Goal: Task Accomplishment & Management: Manage account settings

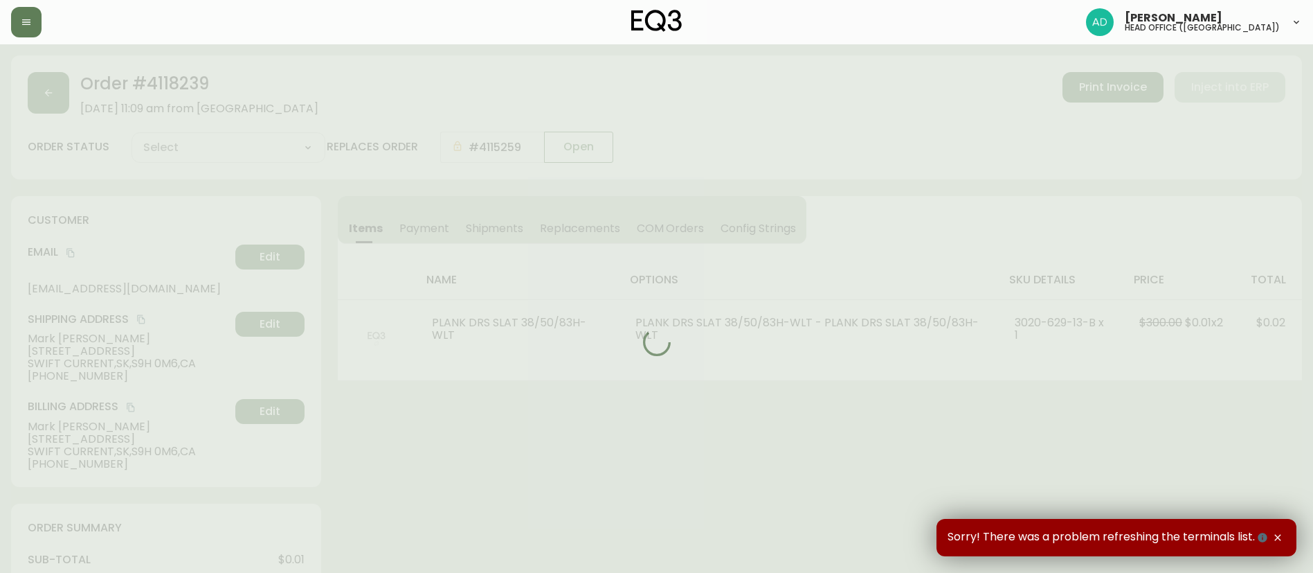
type input "Fully Shipped"
select select "FULLY_SHIPPED"
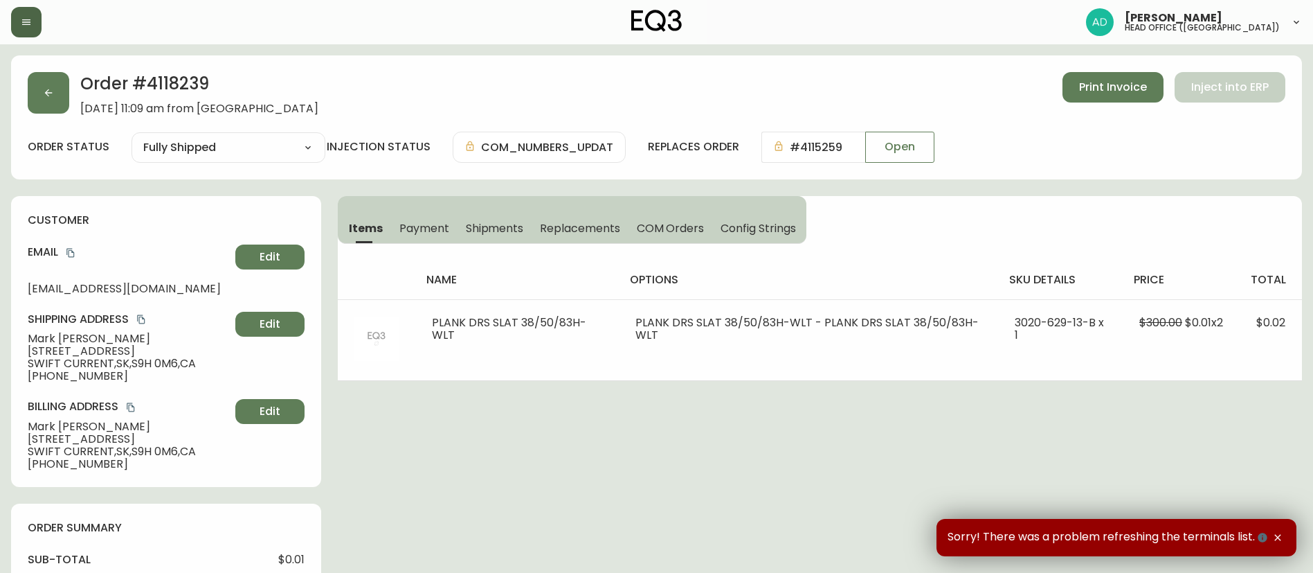
click at [39, 33] on button "button" at bounding box center [26, 22] width 30 height 30
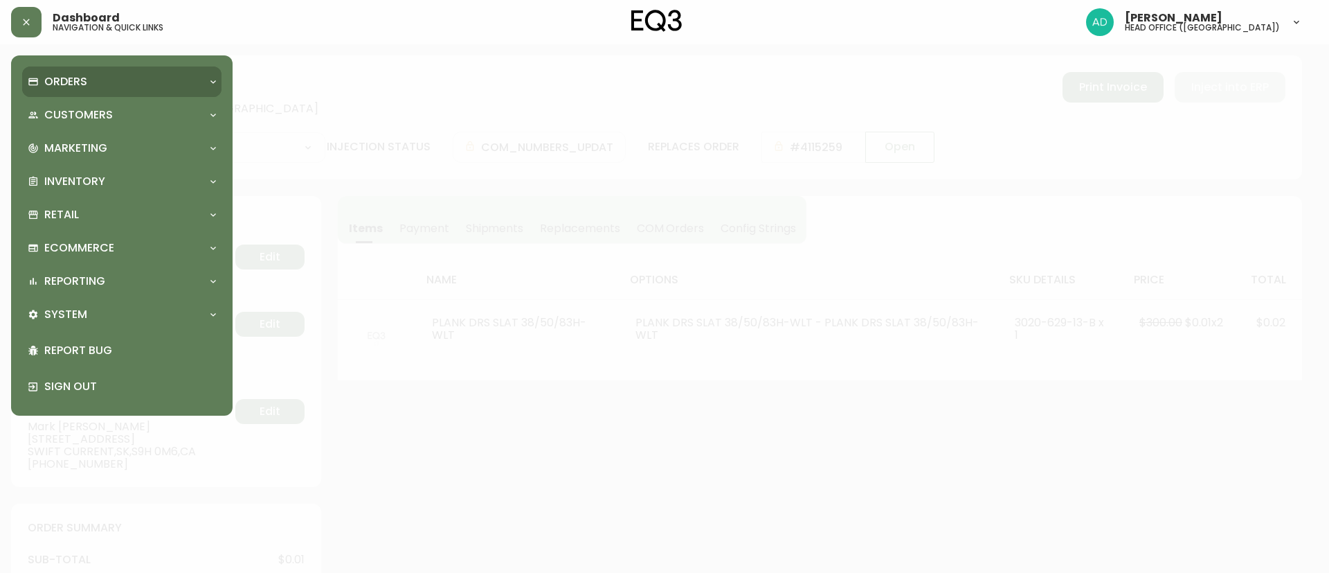
click at [58, 71] on div "Orders" at bounding box center [121, 81] width 199 height 30
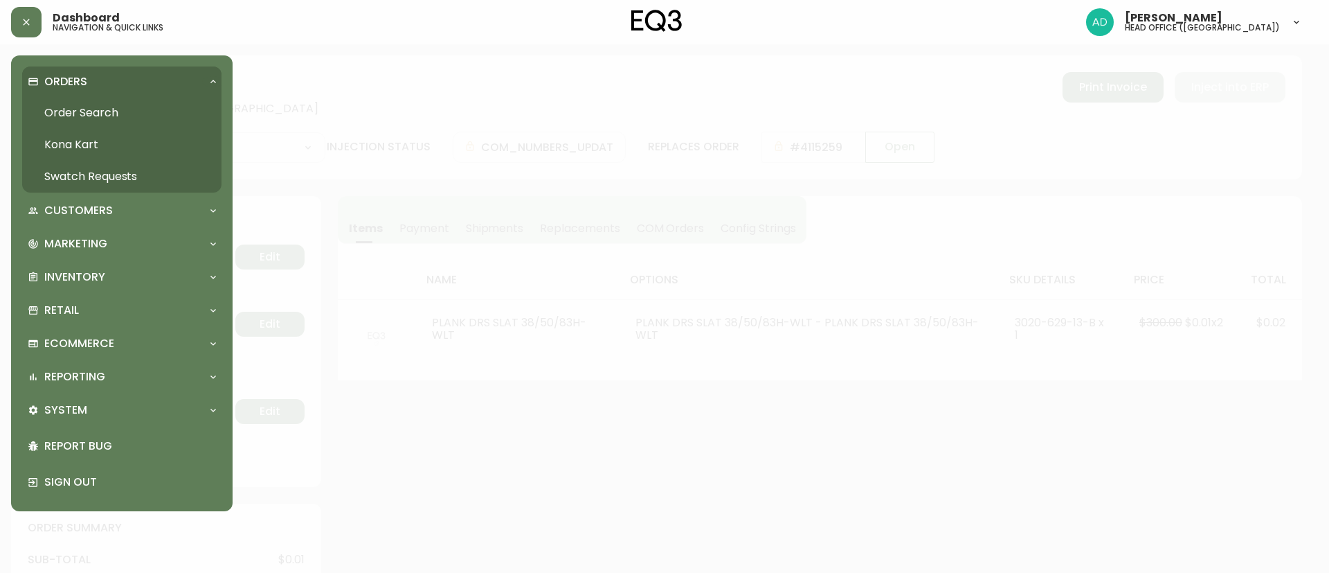
click at [73, 102] on link "Order Search" at bounding box center [121, 113] width 199 height 32
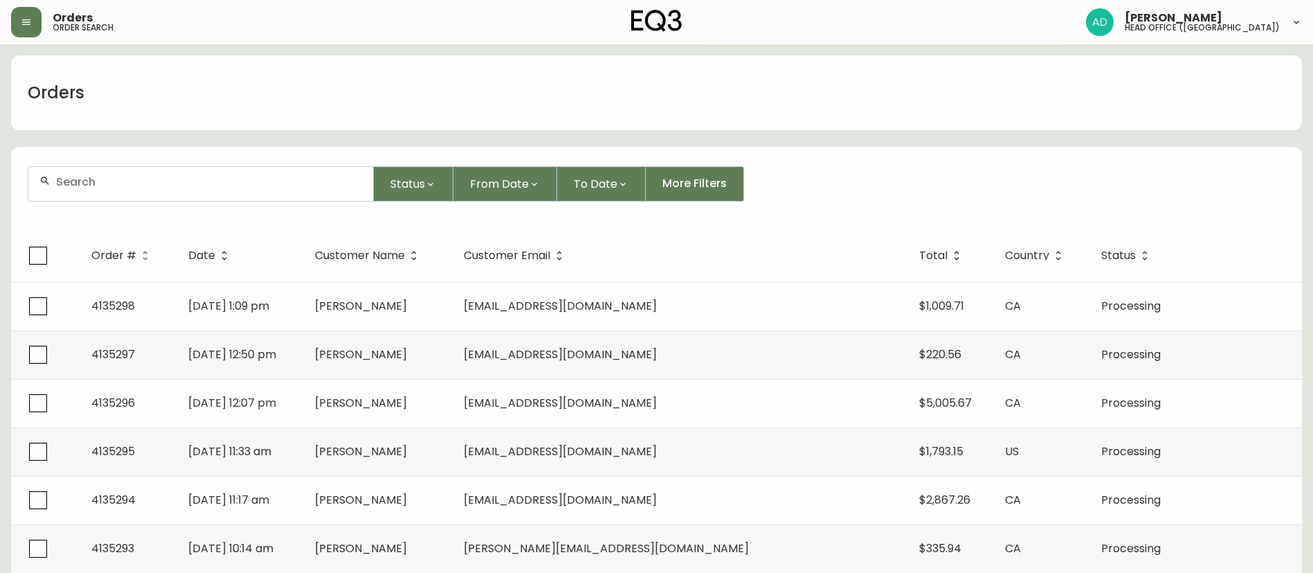
click at [173, 198] on div at bounding box center [200, 184] width 345 height 34
paste input "4135189"
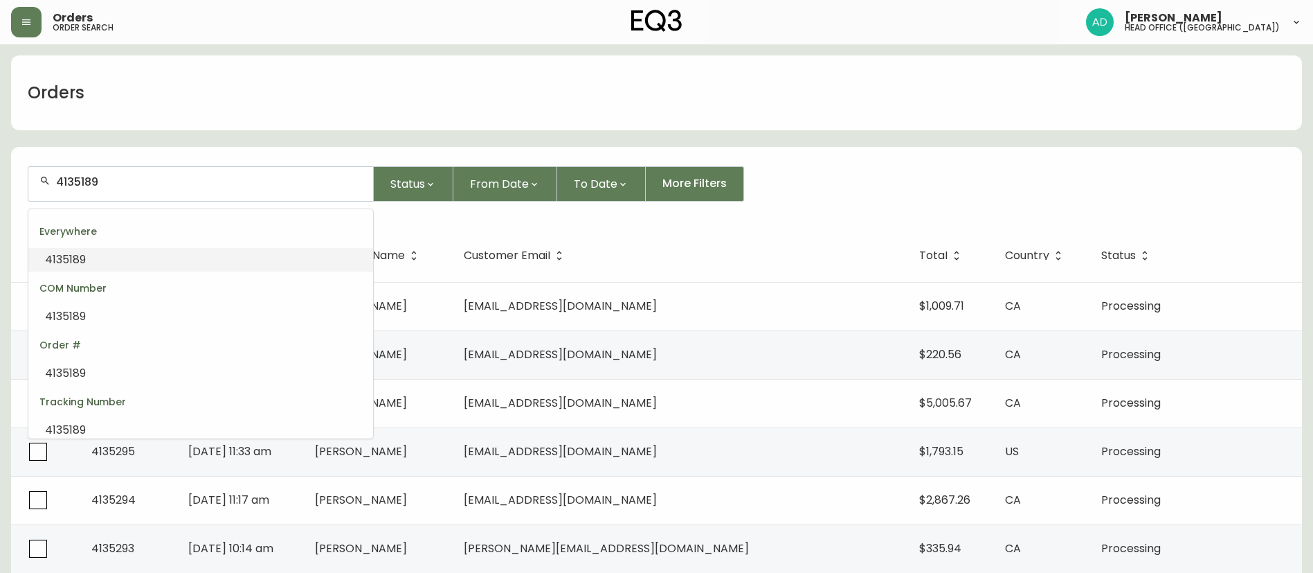
type input "4135189"
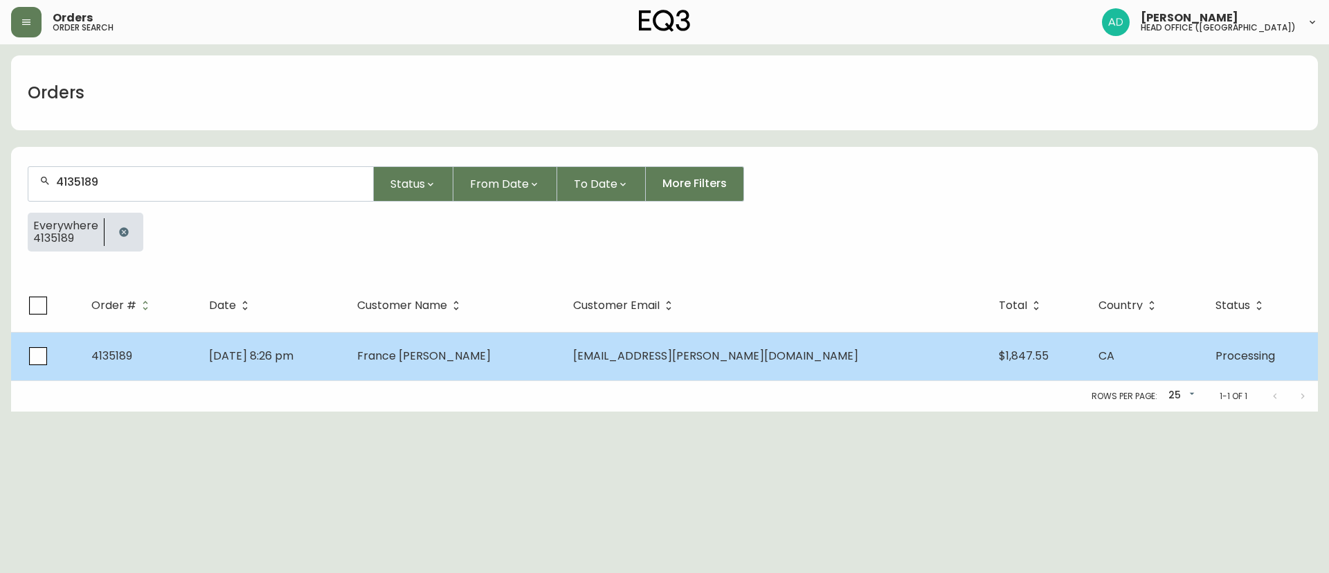
click at [491, 352] on span "France [PERSON_NAME]" at bounding box center [424, 356] width 134 height 16
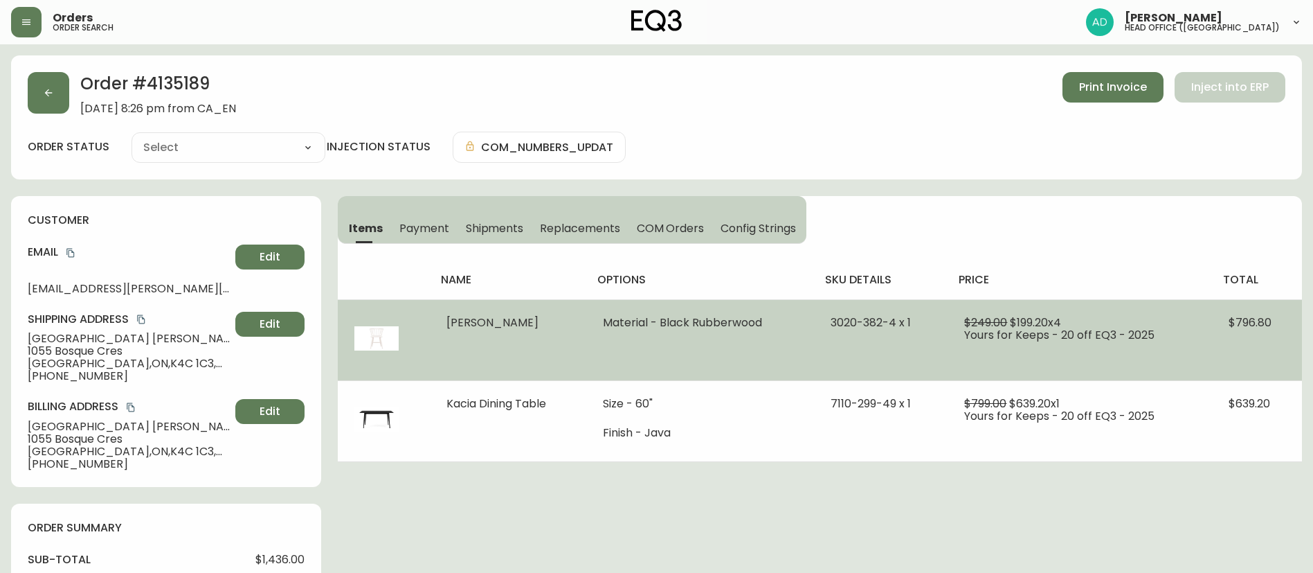
type input "Processing"
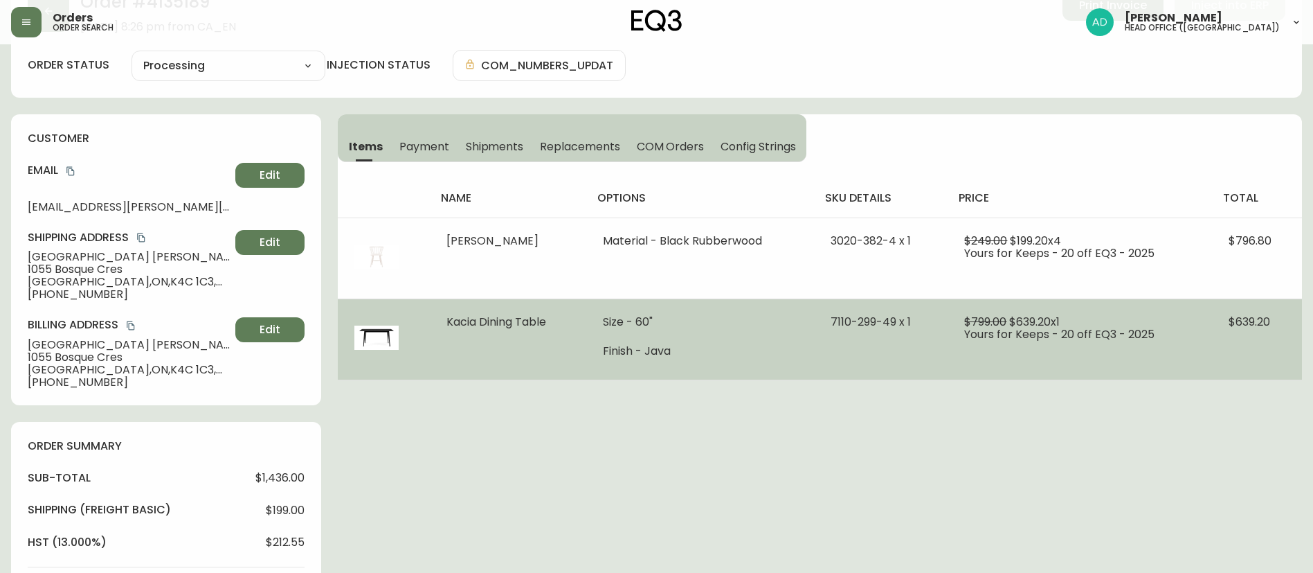
select select "PROCESSING"
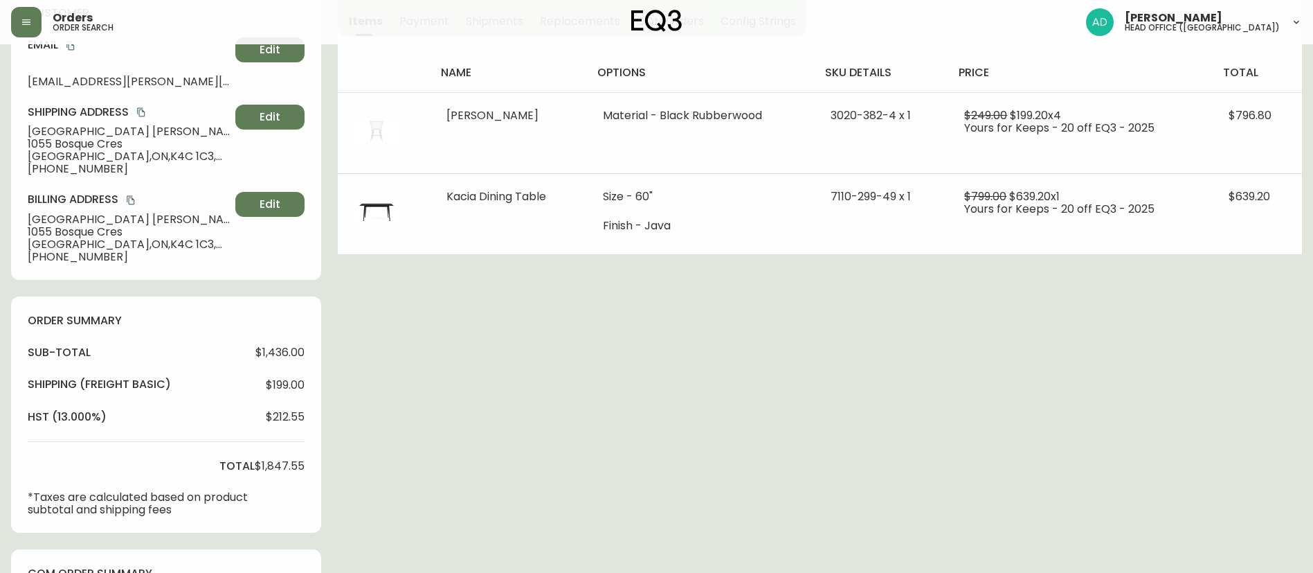
scroll to position [208, 0]
drag, startPoint x: 131, startPoint y: 244, endPoint x: 121, endPoint y: 246, distance: 9.9
click at [131, 244] on span "[STREET_ADDRESS]" at bounding box center [129, 243] width 202 height 12
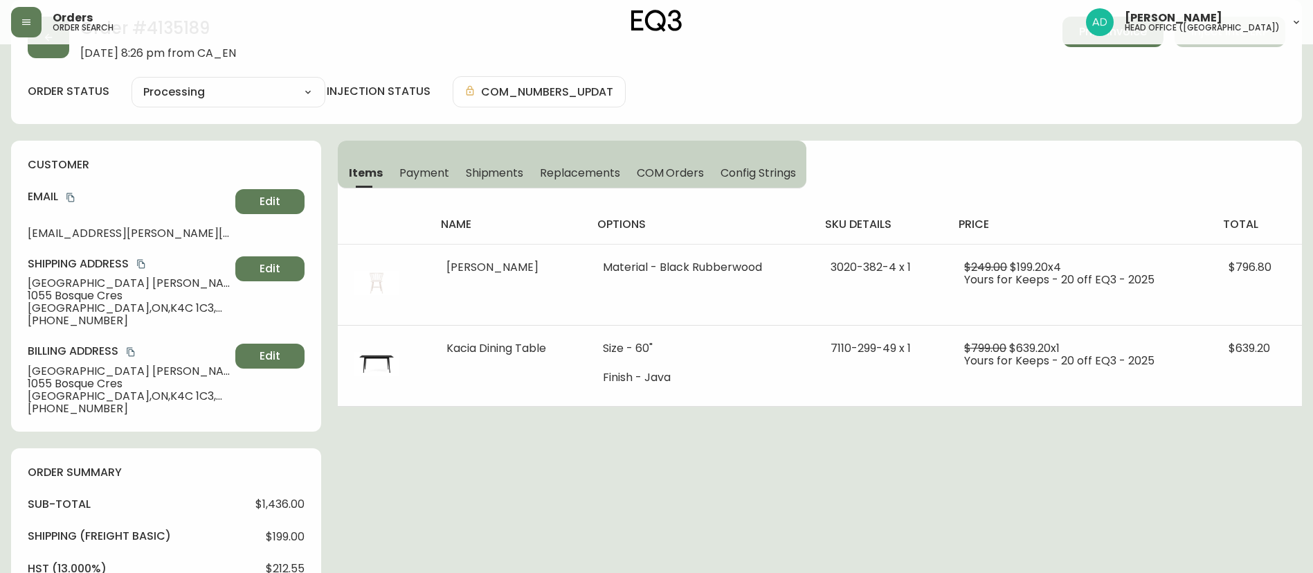
scroll to position [0, 0]
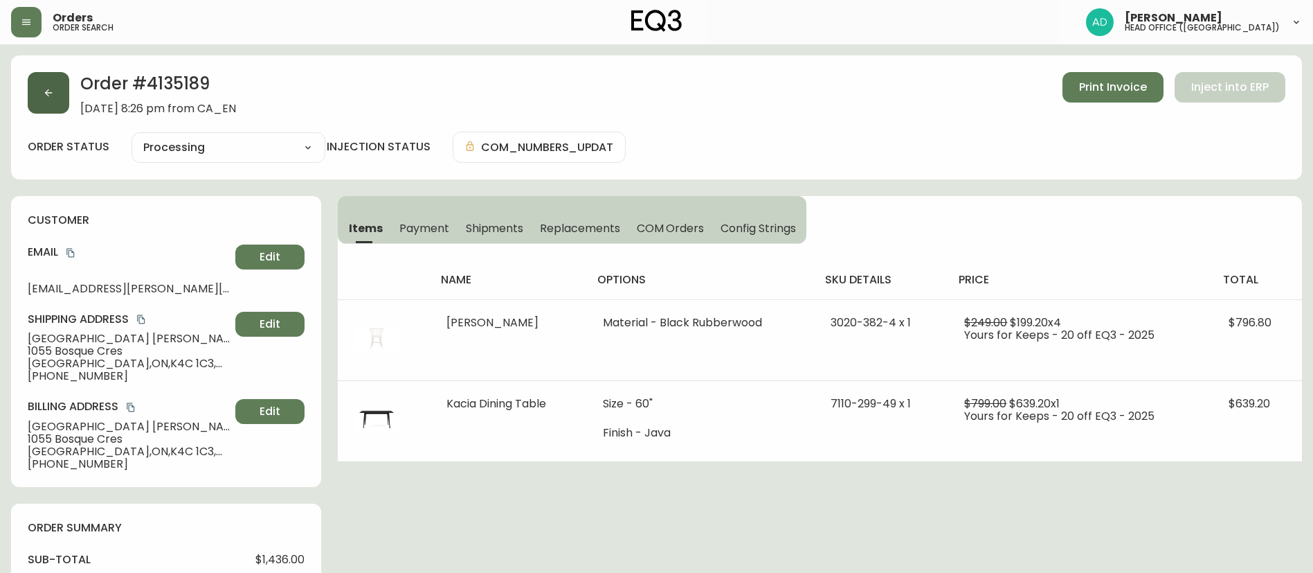
click at [52, 82] on button "button" at bounding box center [49, 93] width 42 height 42
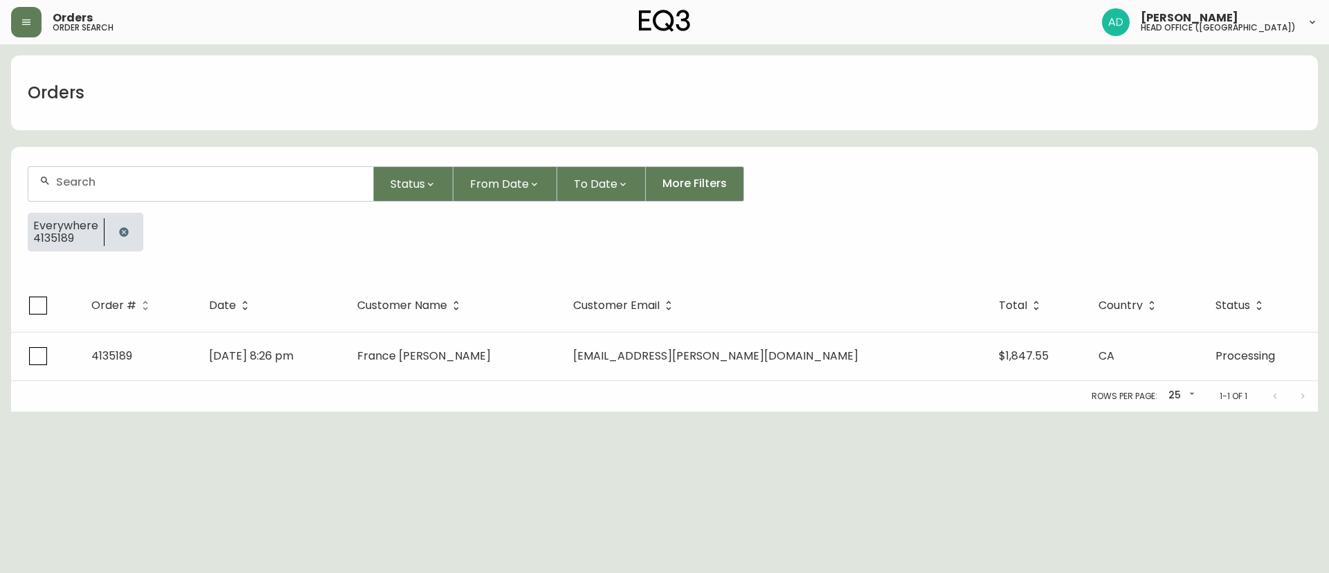
click at [113, 176] on input "text" at bounding box center [209, 181] width 306 height 13
paste input "4135115"
type input "4135115"
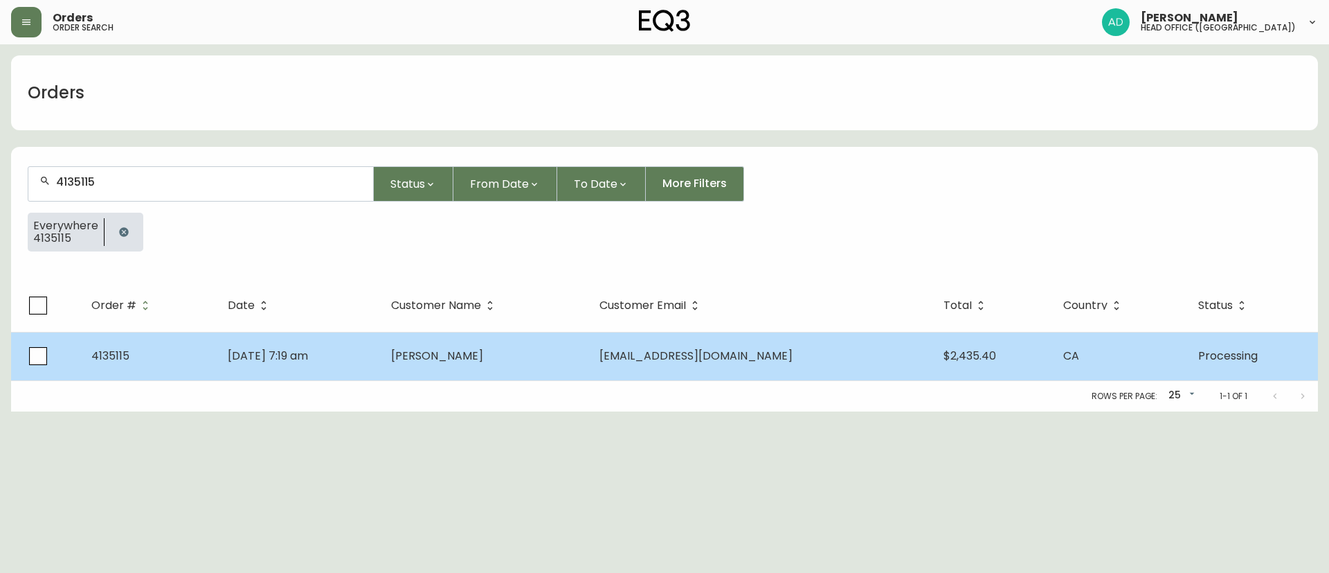
click at [447, 363] on td "[PERSON_NAME]" at bounding box center [484, 356] width 208 height 48
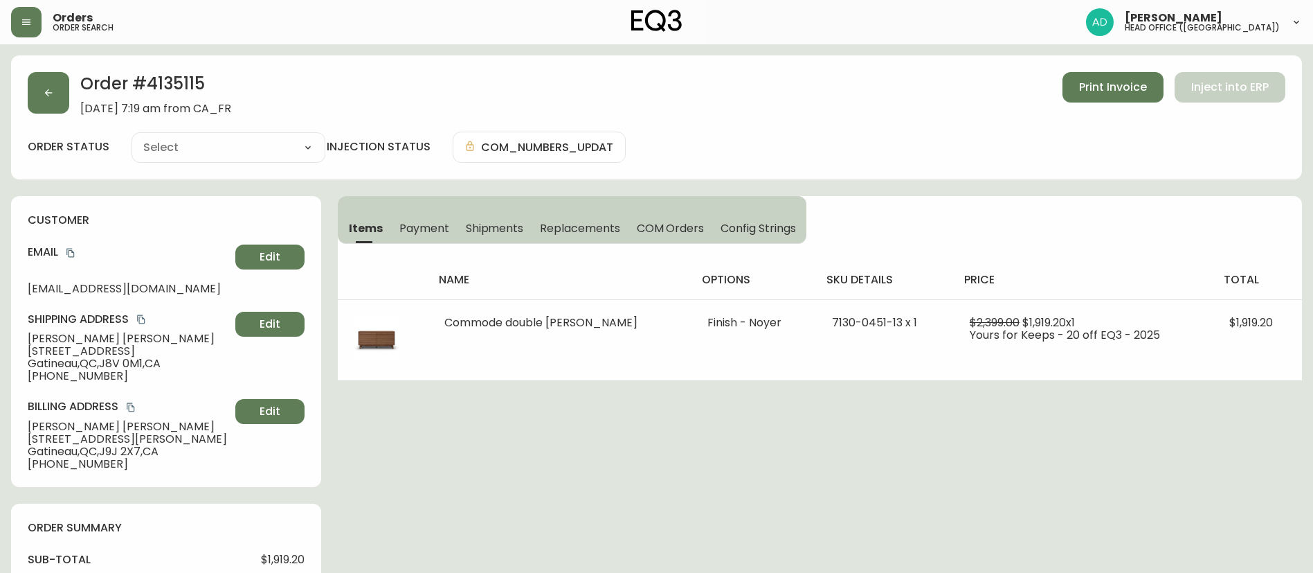
type input "Processing"
select select "PROCESSING"
click at [32, 93] on button "button" at bounding box center [49, 93] width 42 height 42
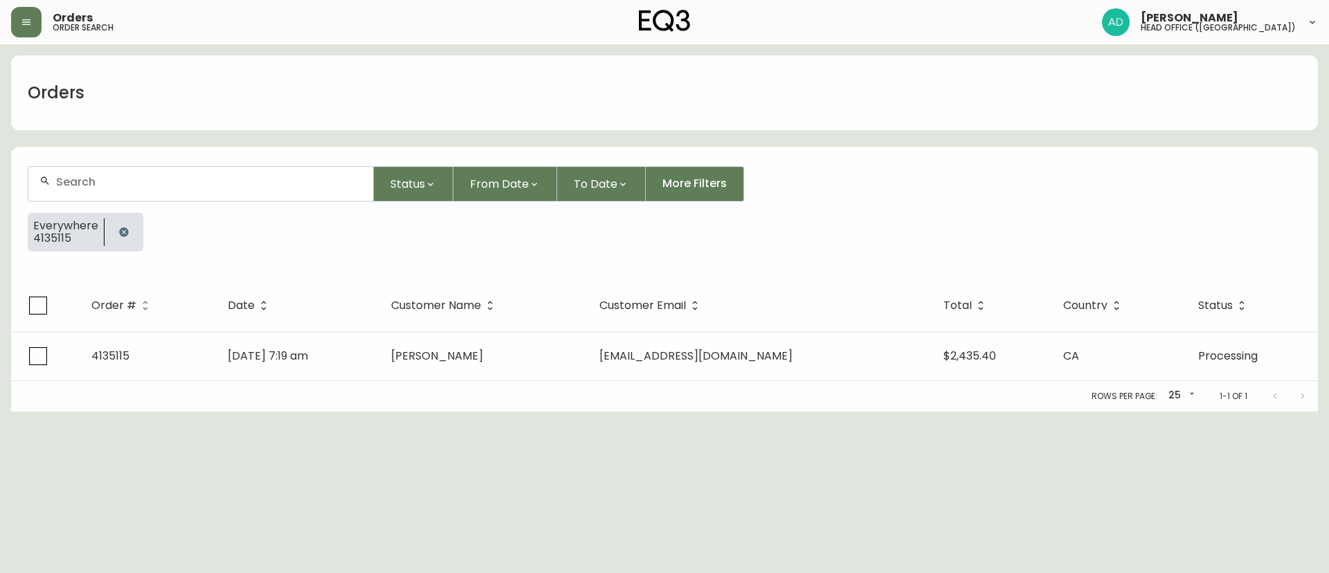
click at [137, 190] on div at bounding box center [200, 184] width 345 height 34
paste input "4135098"
type input "4135098"
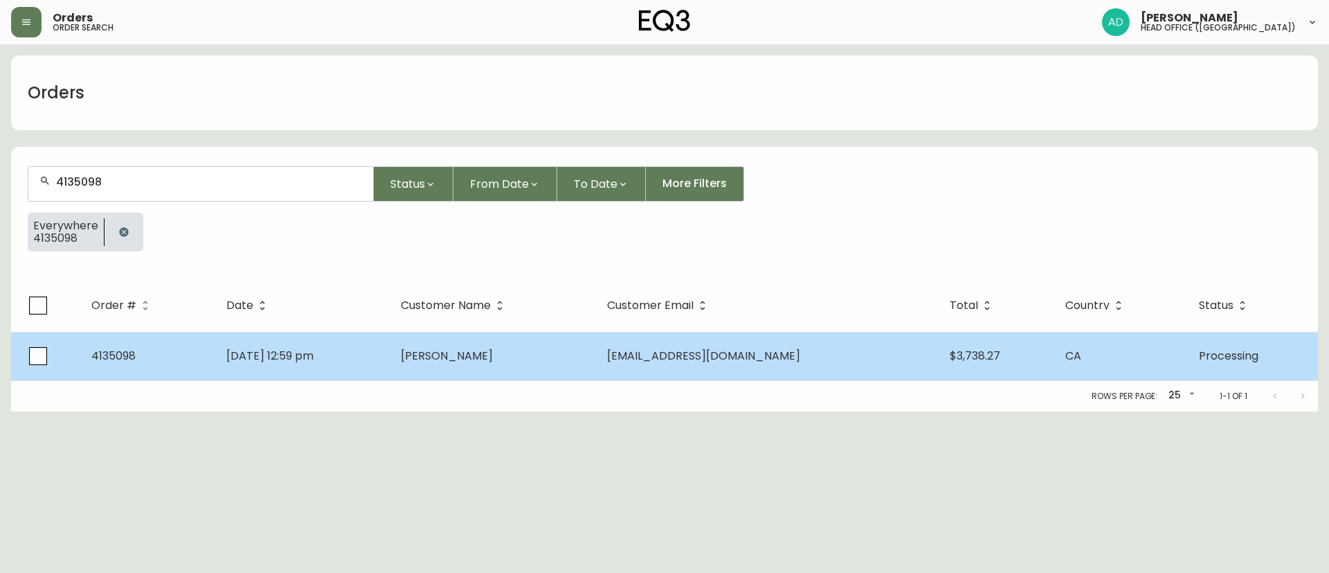
click at [516, 341] on td "[PERSON_NAME]" at bounding box center [493, 356] width 207 height 48
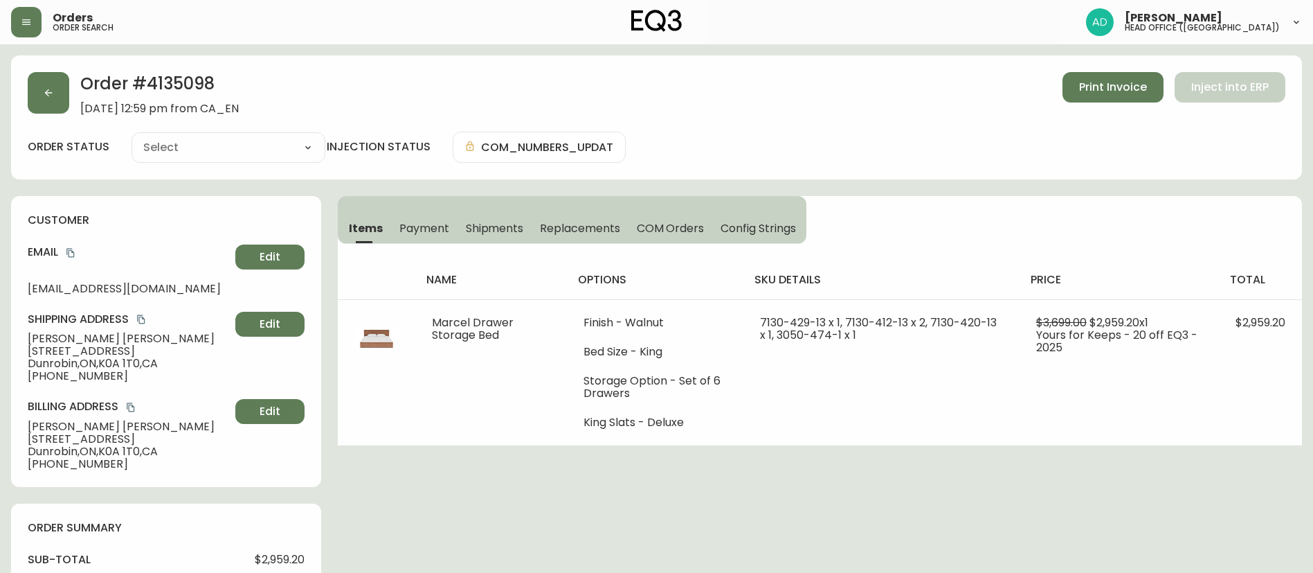
type input "Processing"
select select "PROCESSING"
click at [60, 103] on button "button" at bounding box center [49, 93] width 42 height 42
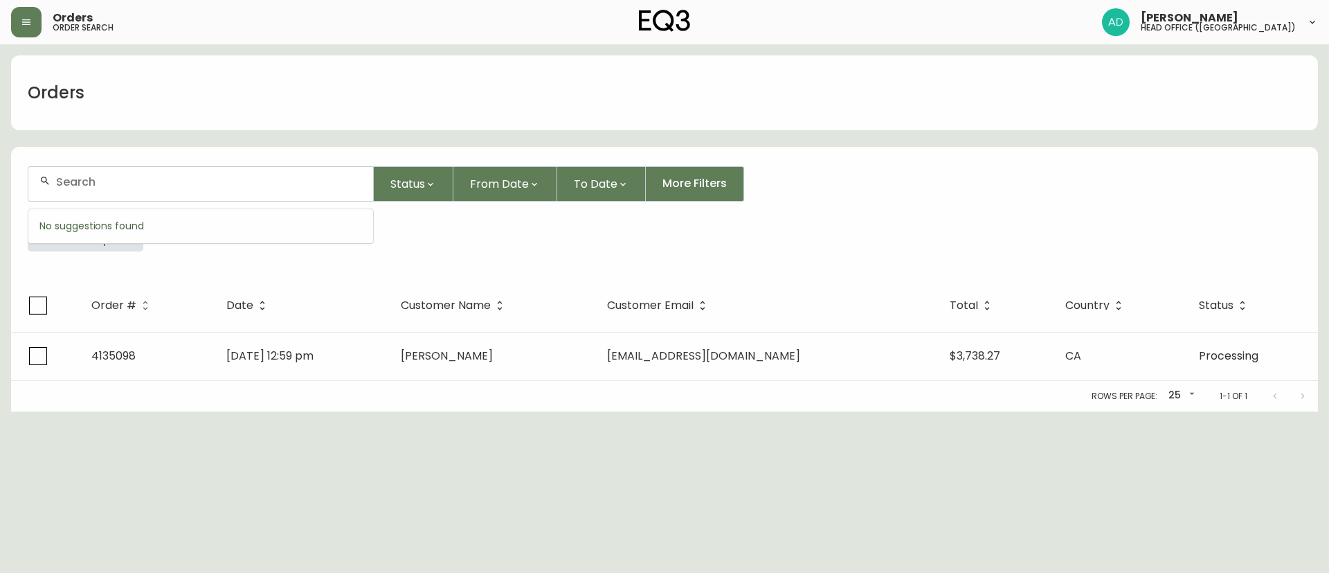
click at [161, 185] on input "text" at bounding box center [209, 181] width 306 height 13
paste input "4135088"
type input "4135088"
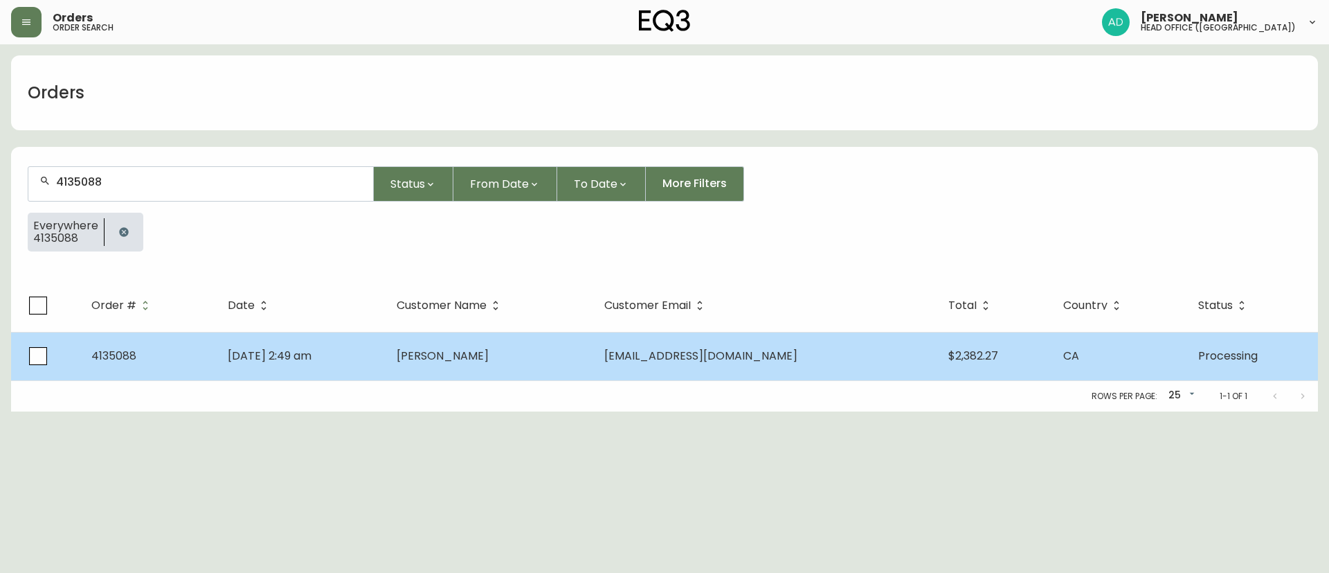
click at [460, 361] on td "[PERSON_NAME]" at bounding box center [490, 356] width 208 height 48
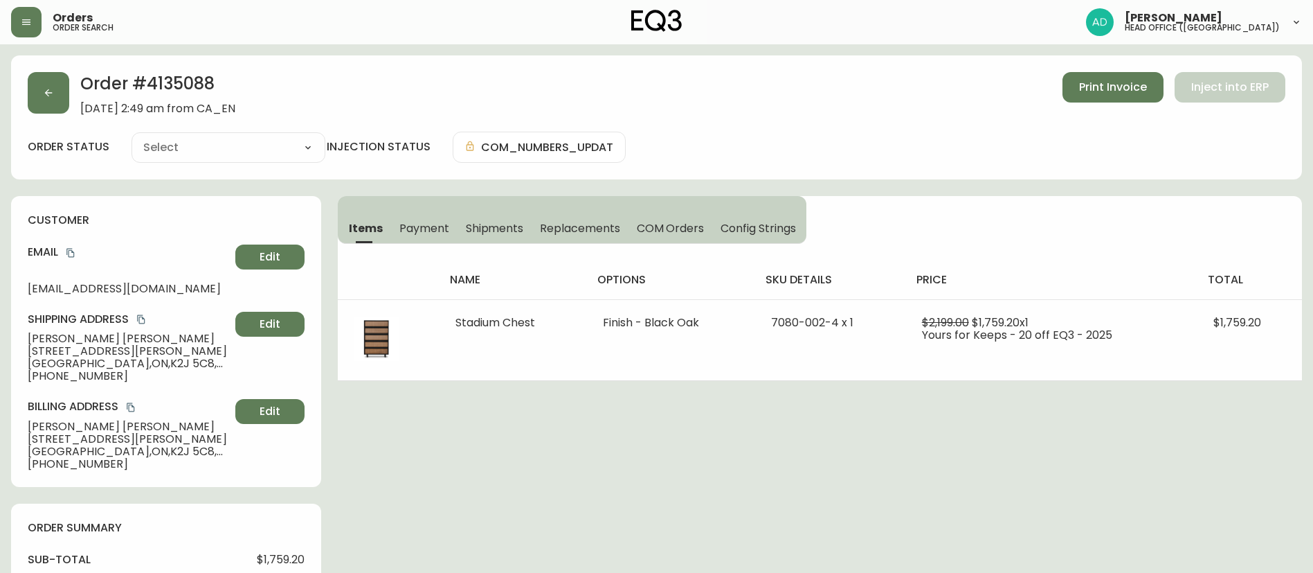
type input "Processing"
select select "PROCESSING"
click at [46, 95] on icon "button" at bounding box center [48, 92] width 11 height 11
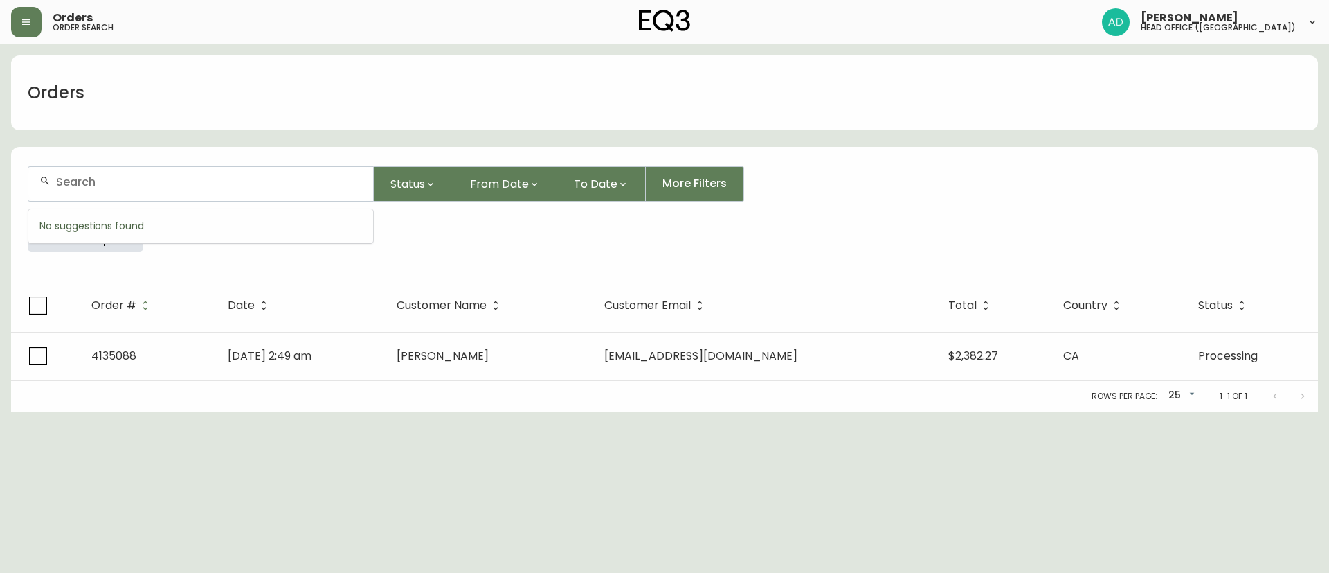
click at [152, 176] on input "text" at bounding box center [209, 181] width 306 height 13
paste input "4135079"
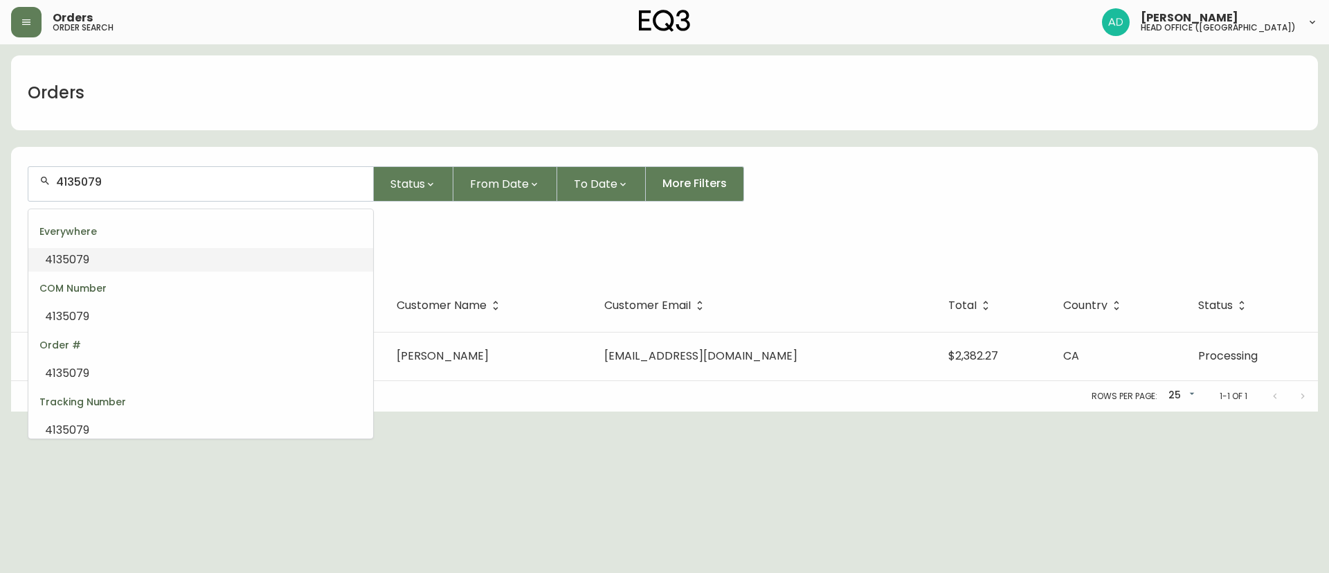
type input "4135079"
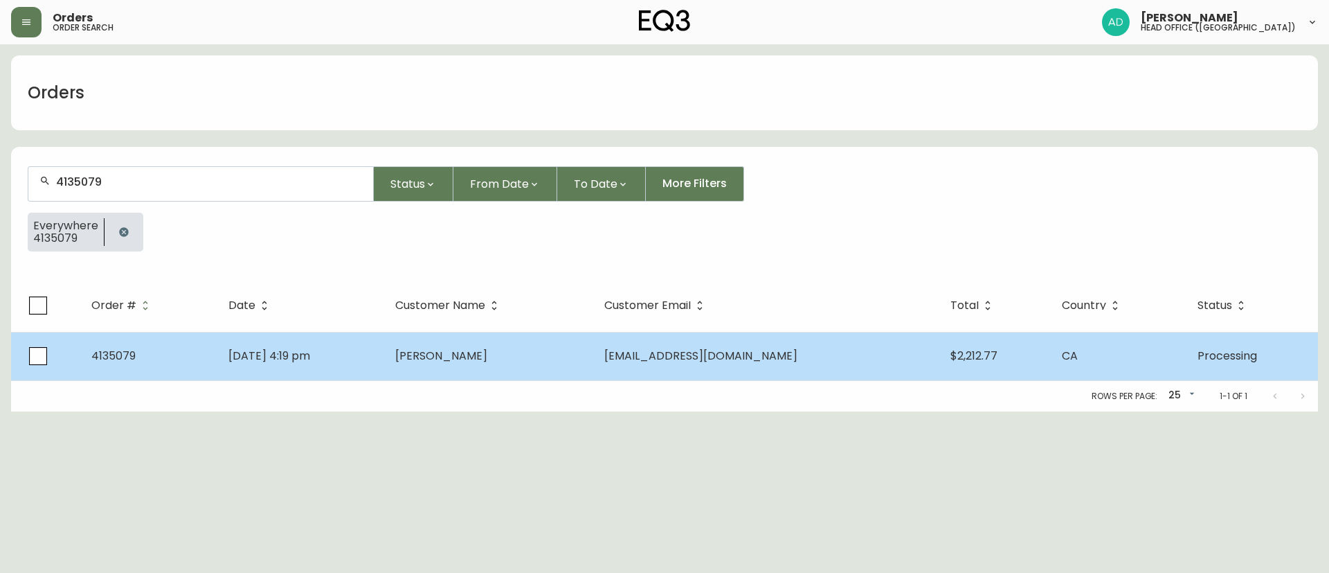
click at [593, 348] on td "[PERSON_NAME]" at bounding box center [488, 356] width 209 height 48
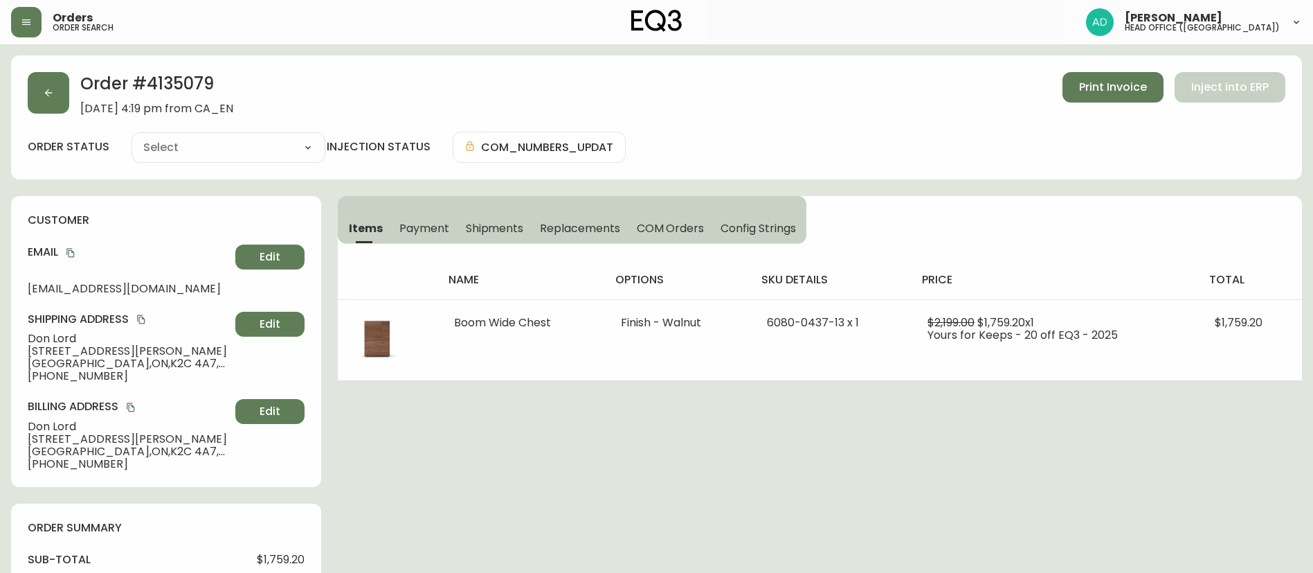
type input "Processing"
select select "PROCESSING"
click at [41, 100] on button "button" at bounding box center [49, 93] width 42 height 42
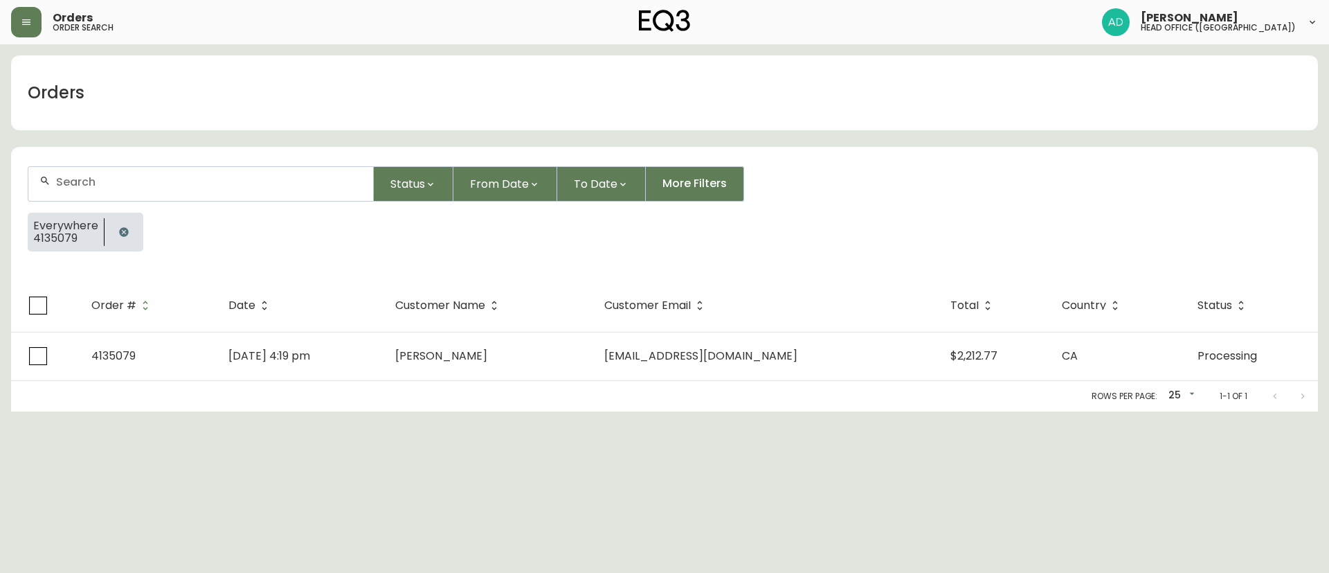
click at [114, 162] on form "Status From Date To Date More Filters Everywhere 4135079" at bounding box center [664, 214] width 1307 height 129
click at [117, 182] on input "text" at bounding box center [209, 181] width 306 height 13
paste input "4135061"
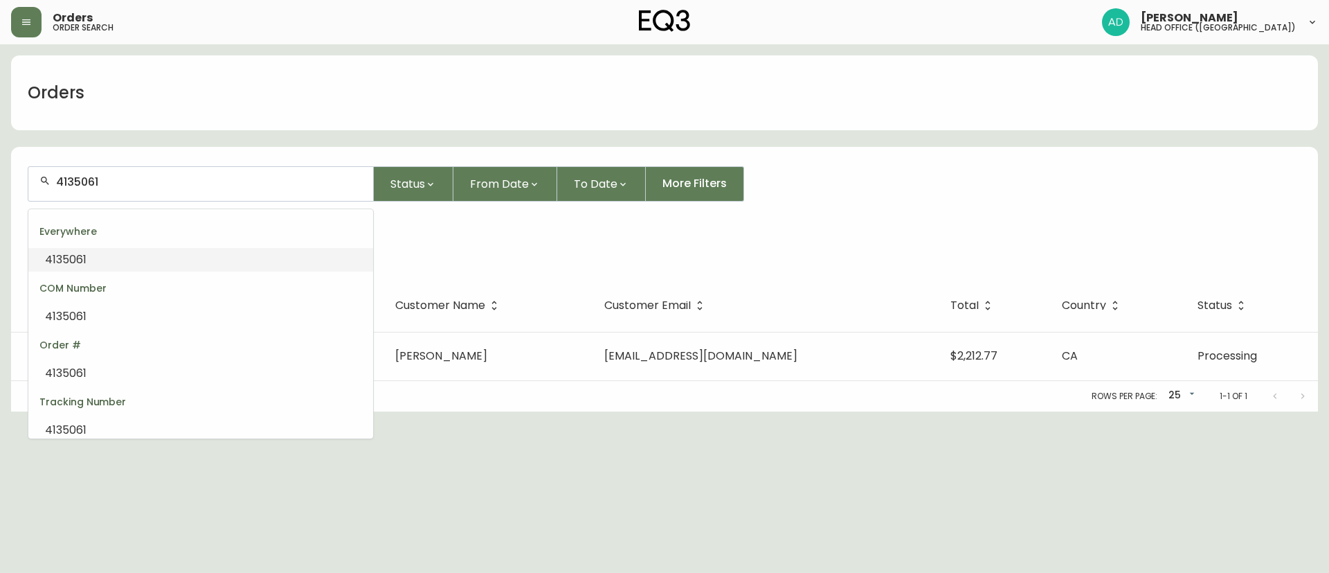
type input "4135061"
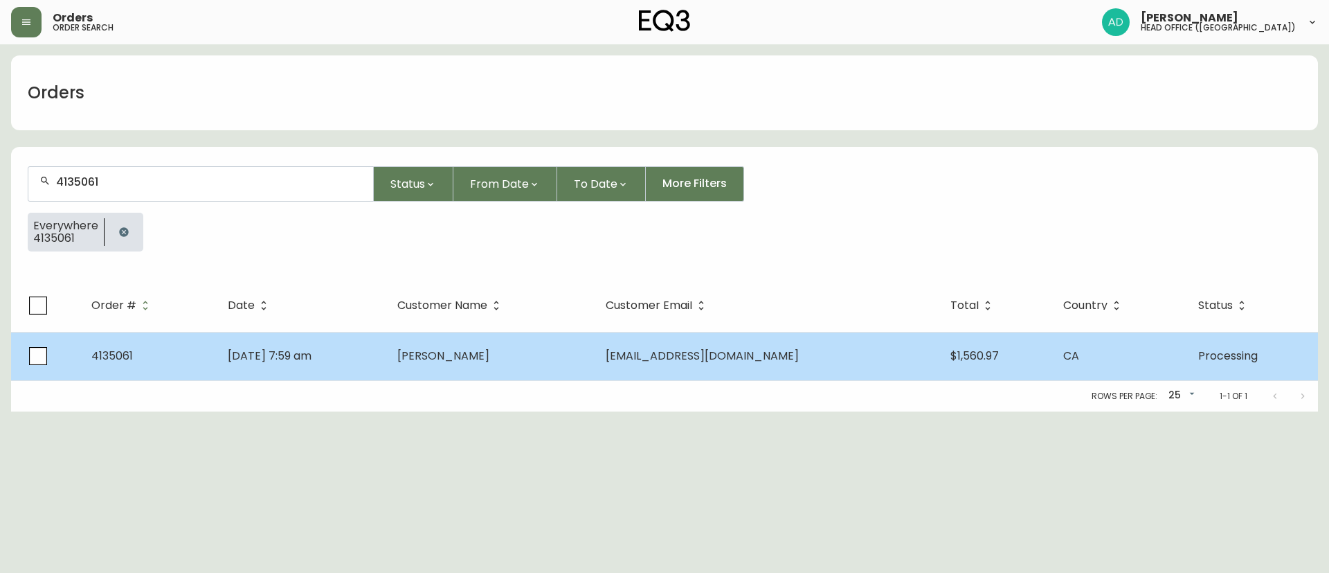
click at [576, 359] on td "[PERSON_NAME]" at bounding box center [490, 356] width 208 height 48
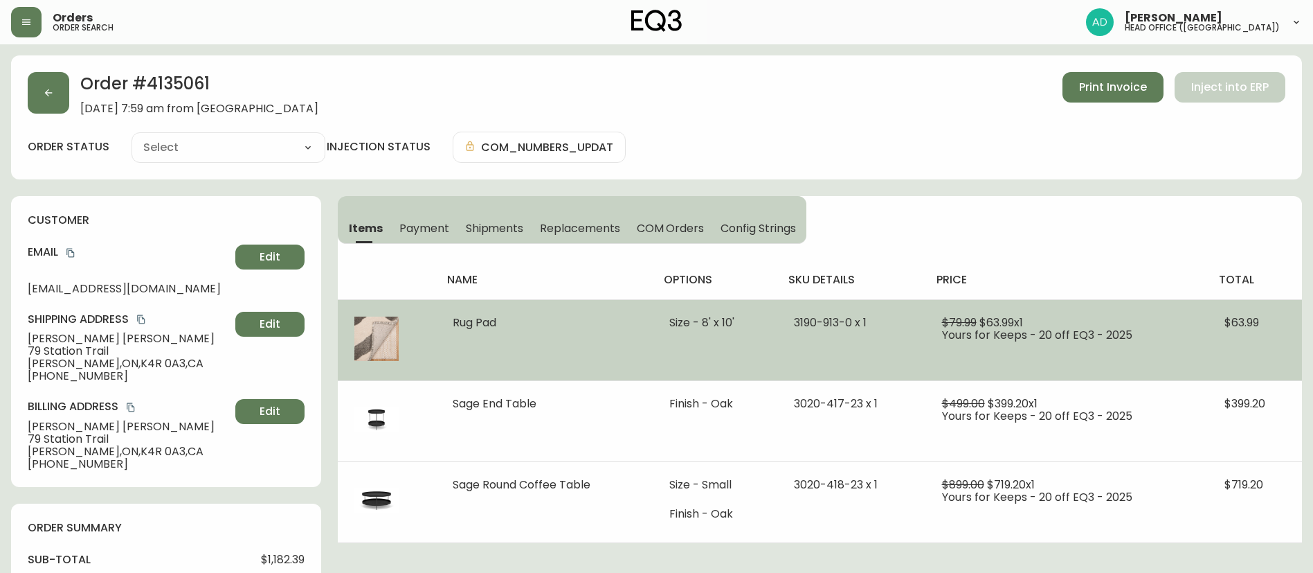
type input "Processing"
select select "PROCESSING"
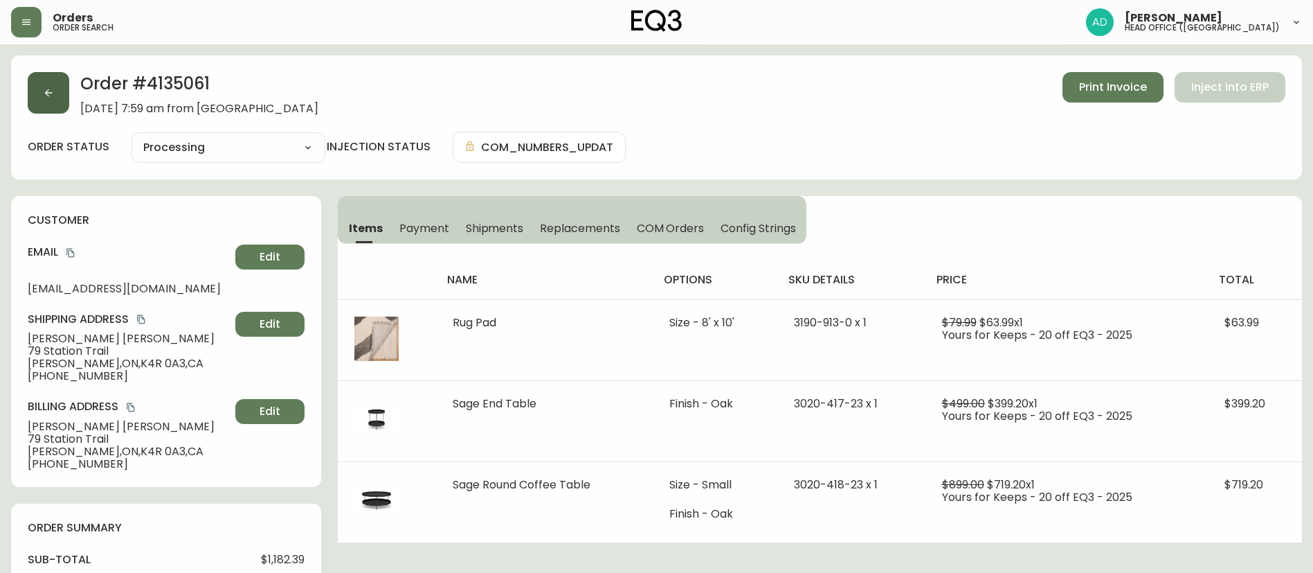
click at [45, 104] on button "button" at bounding box center [49, 93] width 42 height 42
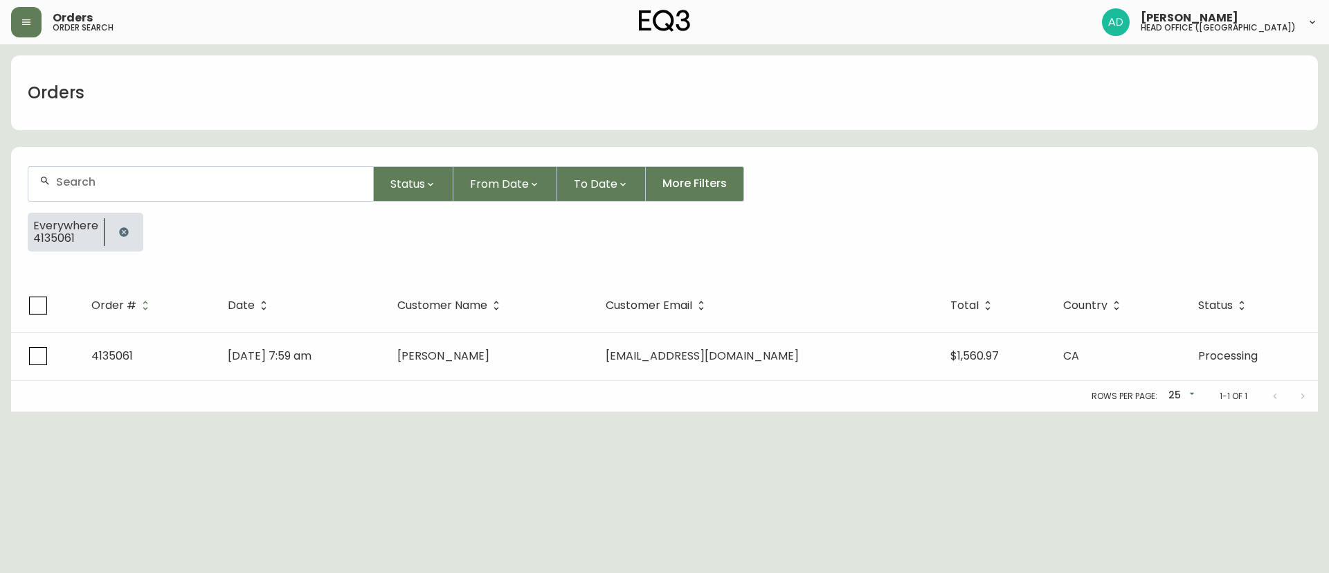
click at [77, 193] on div at bounding box center [200, 184] width 345 height 34
paste input "4134889"
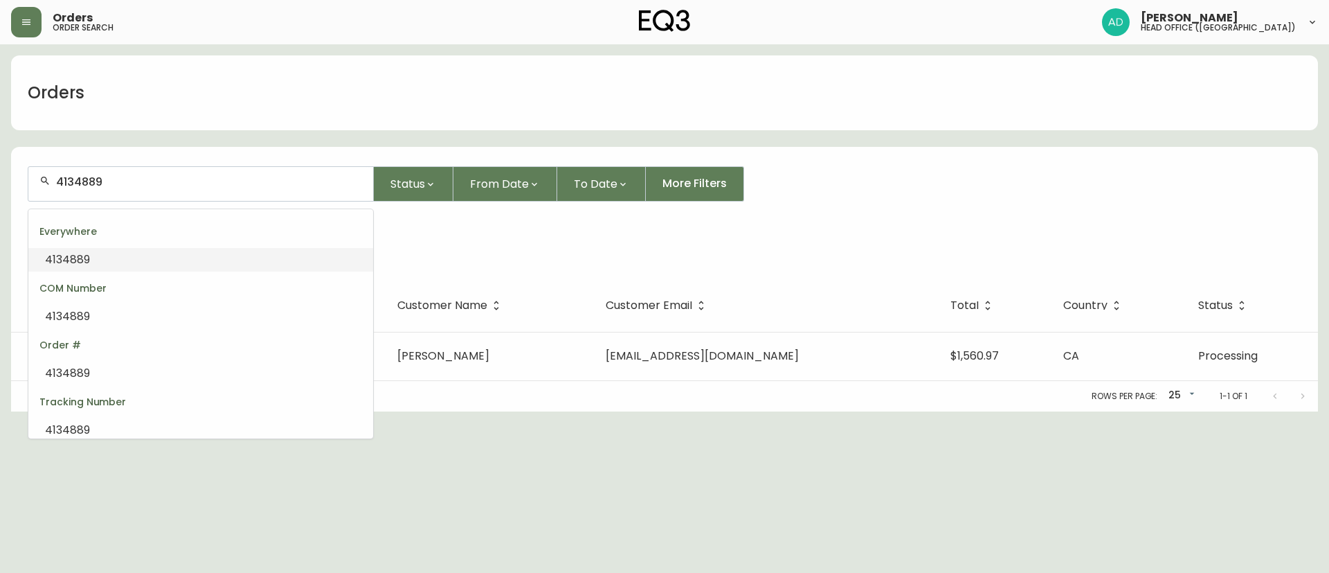
type input "4134889"
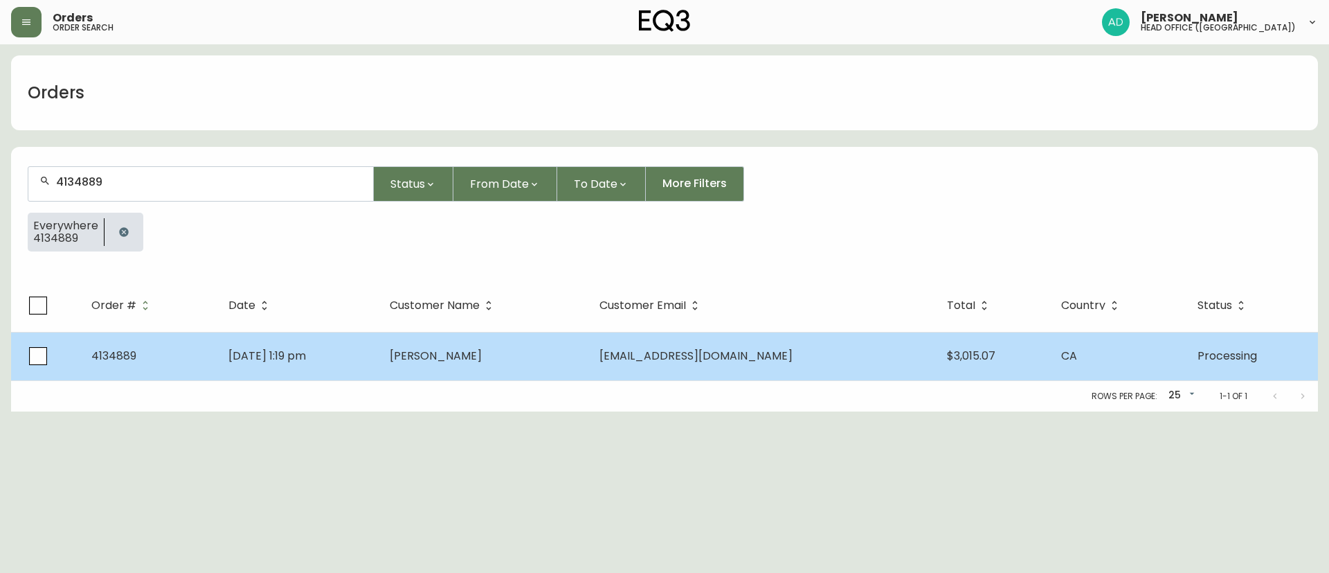
click at [643, 354] on td "[EMAIL_ADDRESS][DOMAIN_NAME]" at bounding box center [762, 356] width 348 height 48
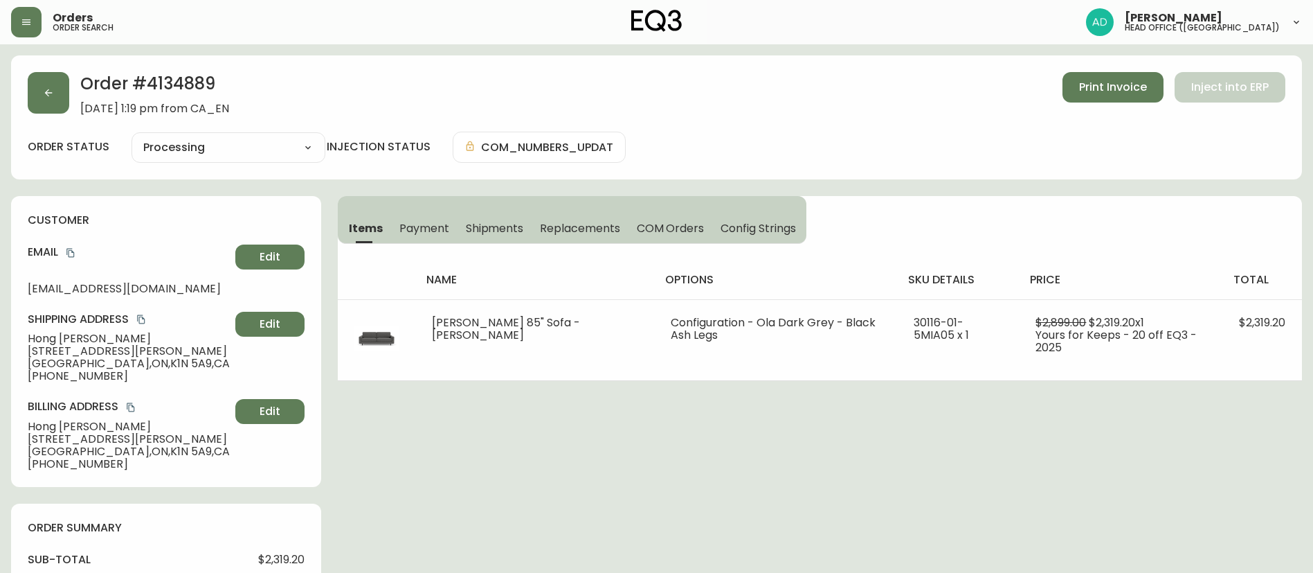
type input "Processing"
select select "PROCESSING"
click at [38, 118] on div "Order # 4134889 [DATE] 1:19 pm from CA_EN Print Invoice Inject into ERP order s…" at bounding box center [656, 117] width 1291 height 124
click at [43, 106] on button "button" at bounding box center [49, 93] width 42 height 42
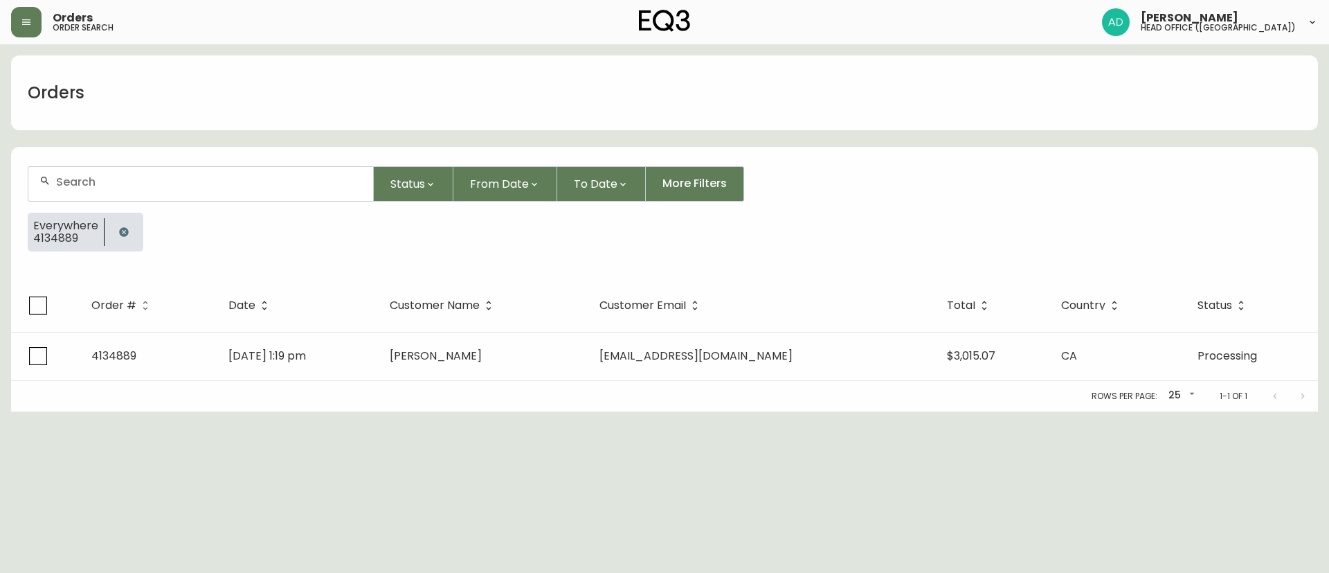
click at [89, 173] on div at bounding box center [200, 184] width 345 height 34
paste input "572349"
type input "572349"
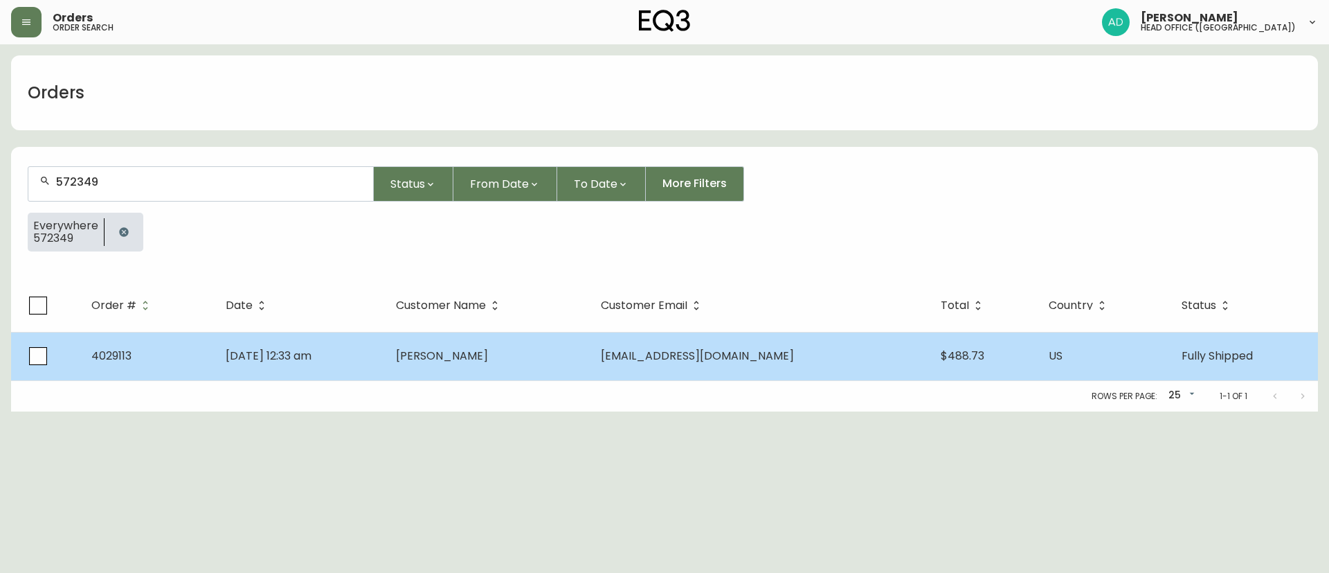
click at [660, 362] on td "[EMAIL_ADDRESS][DOMAIN_NAME]" at bounding box center [759, 356] width 339 height 48
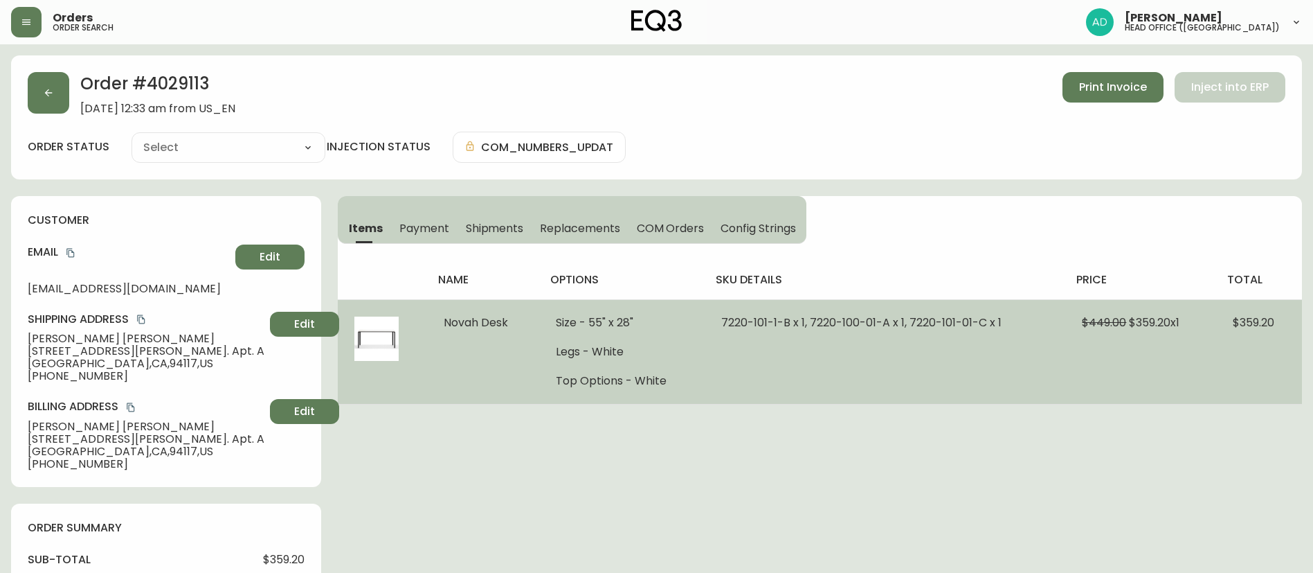
type input "Fully Shipped"
select select "FULLY_SHIPPED"
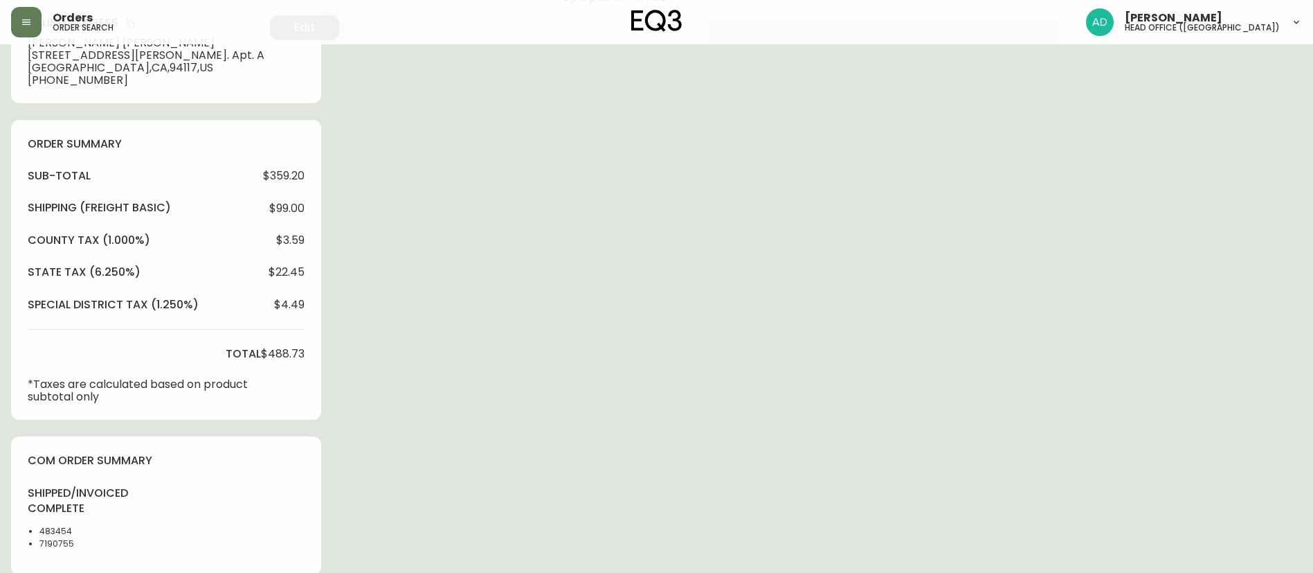
scroll to position [415, 0]
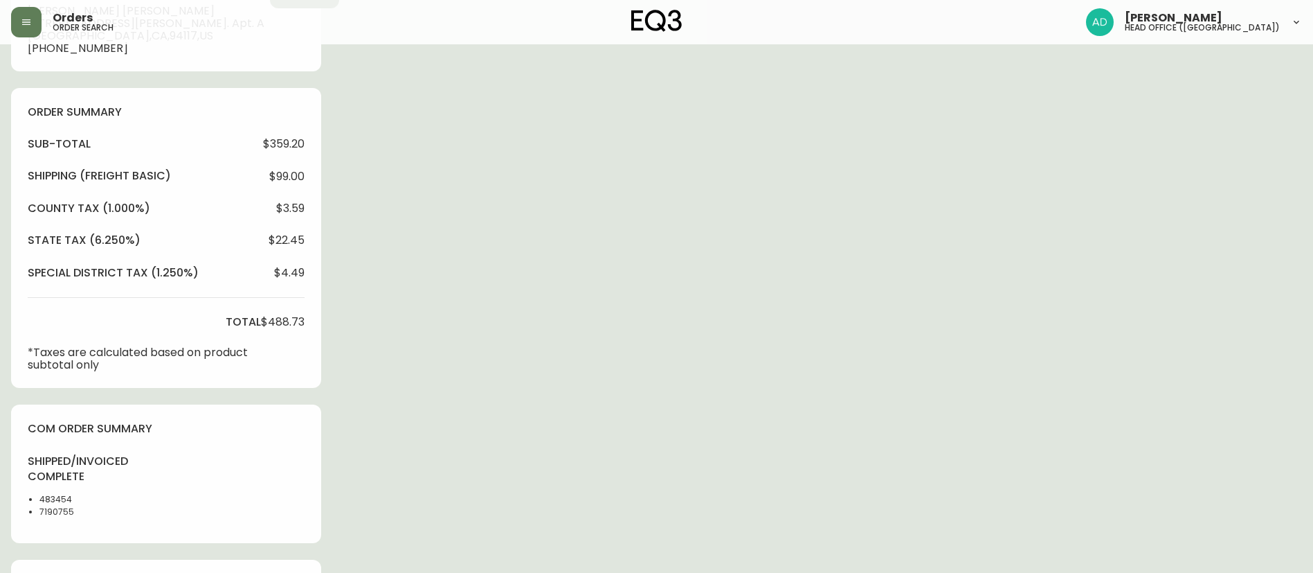
drag, startPoint x: 712, startPoint y: 291, endPoint x: 688, endPoint y: 303, distance: 26.9
click at [712, 291] on div "Order # 4029113 [DATE] 12:33 am from US_EN Print Invoice Inject into ERP order …" at bounding box center [656, 247] width 1291 height 1215
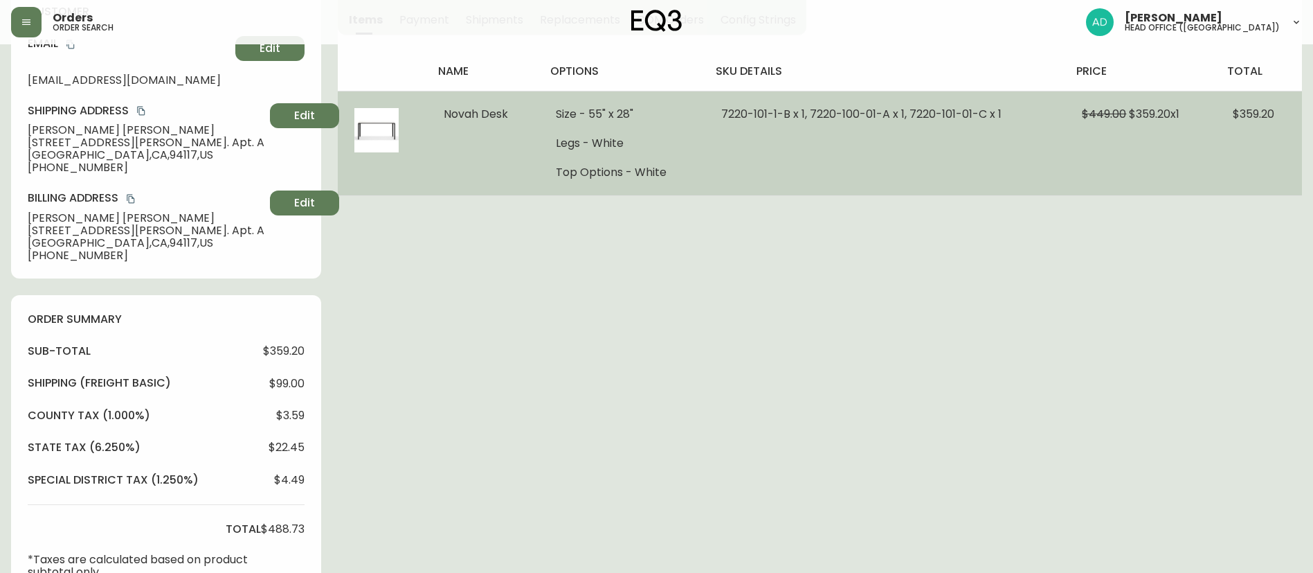
scroll to position [0, 0]
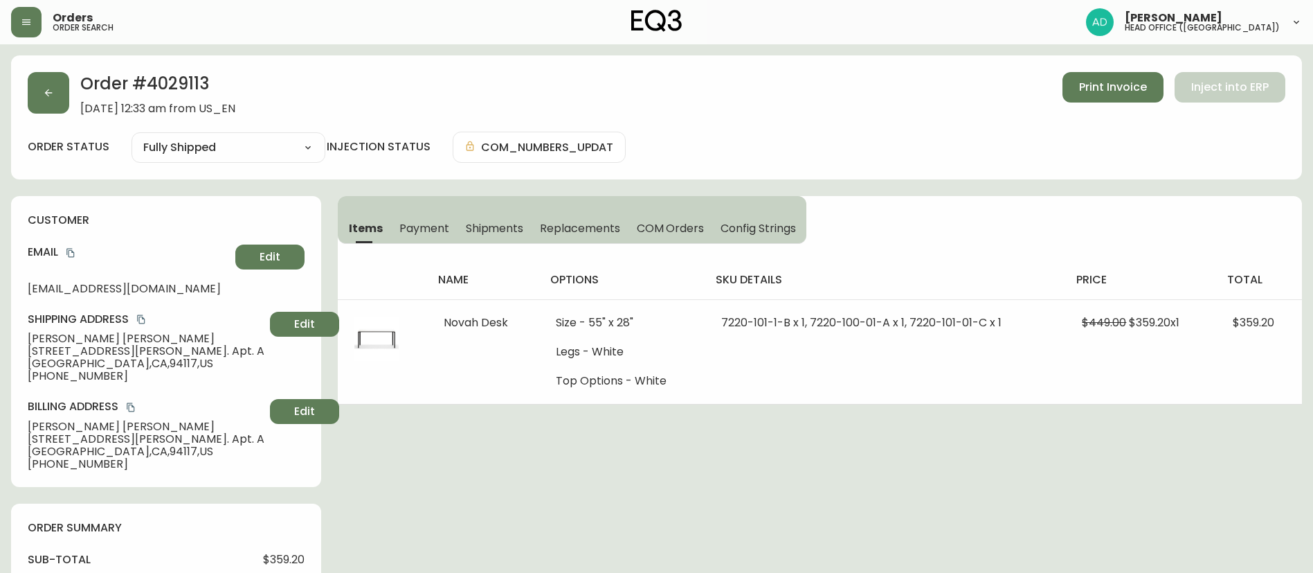
click at [30, 111] on button "button" at bounding box center [49, 93] width 42 height 42
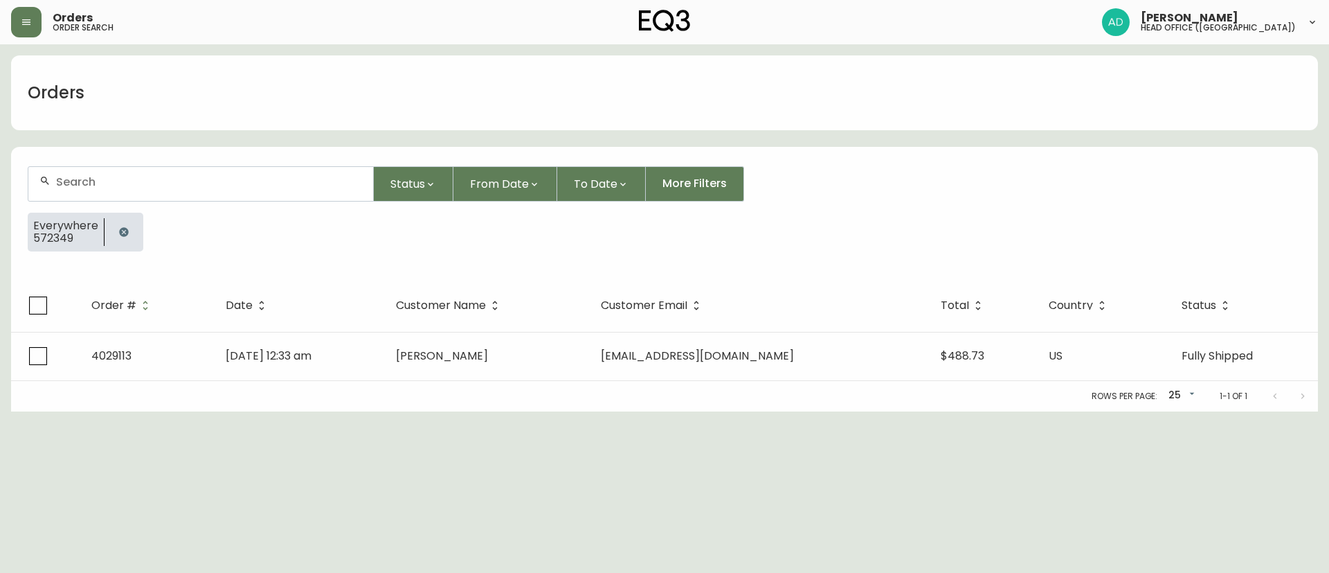
click at [44, 107] on div "Orders" at bounding box center [56, 93] width 90 height 44
click at [97, 184] on input "text" at bounding box center [209, 181] width 306 height 13
paste input "4134889"
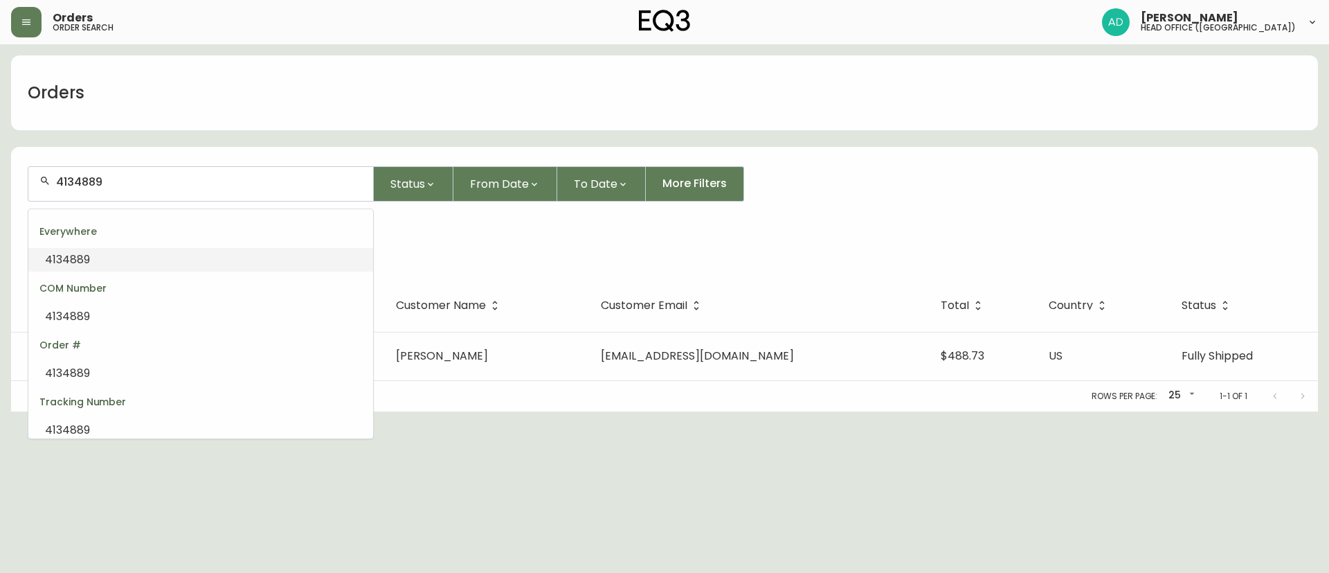
type input "4134889"
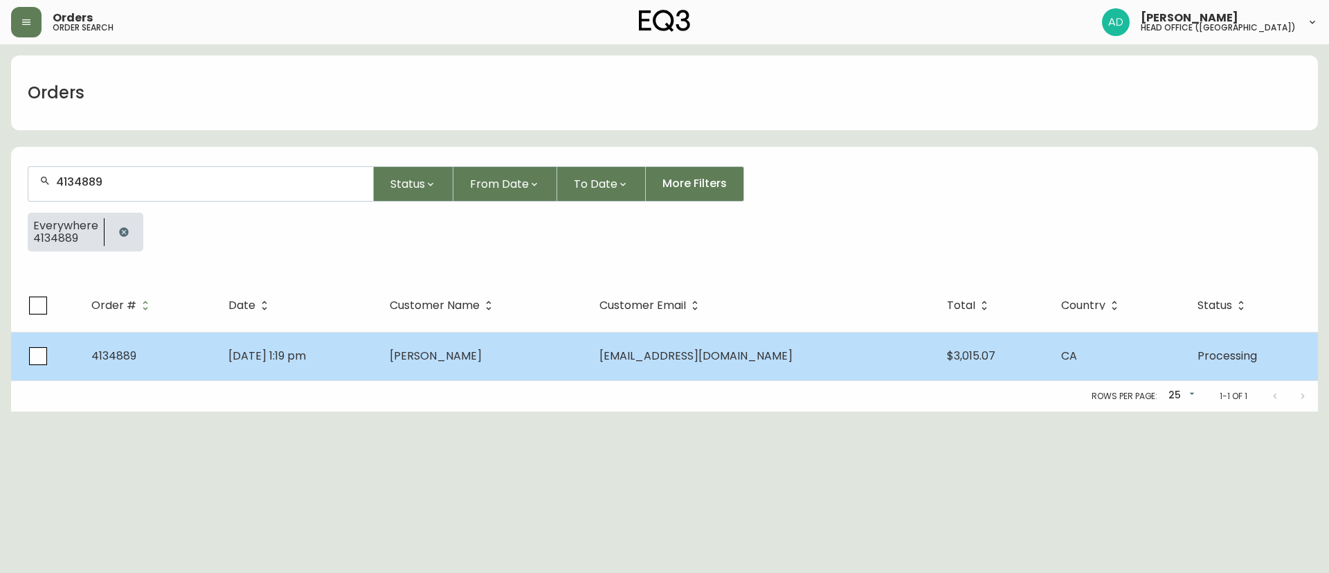
click at [546, 352] on td "[PERSON_NAME]" at bounding box center [484, 356] width 210 height 48
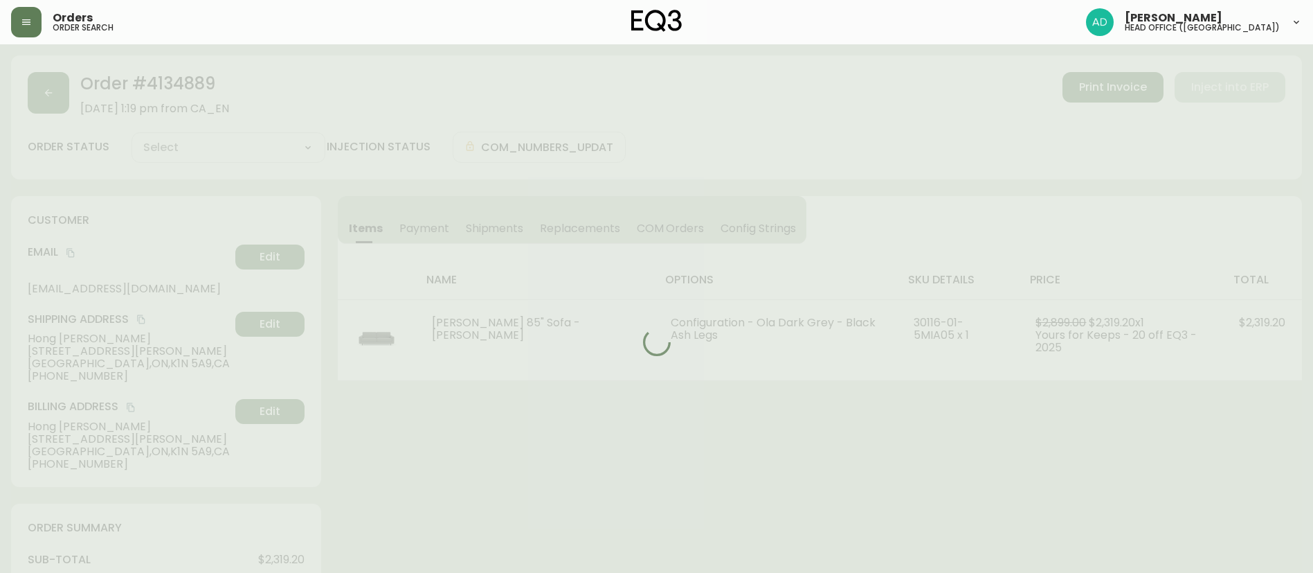
type input "Processing"
select select "PROCESSING"
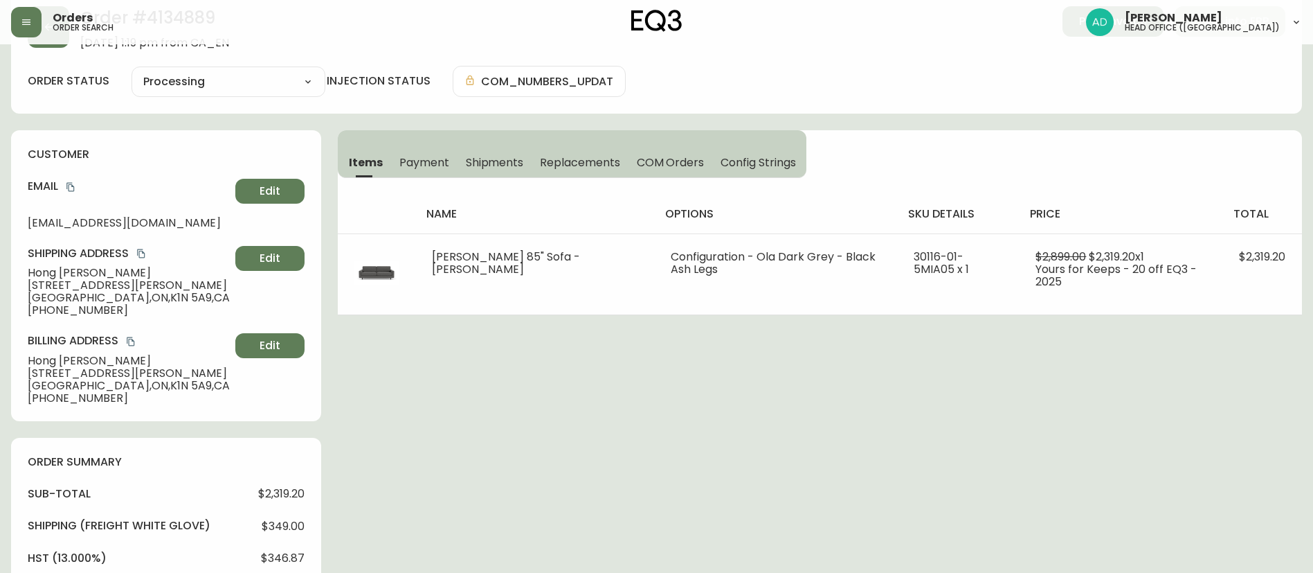
scroll to position [208, 0]
